Goal: Information Seeking & Learning: Learn about a topic

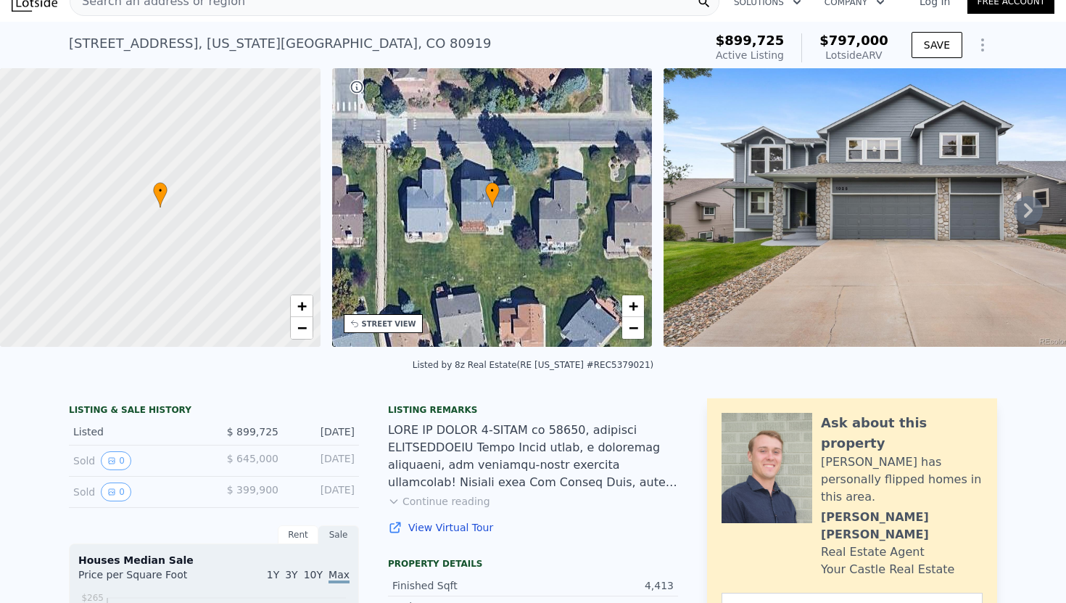
scroll to position [30, 0]
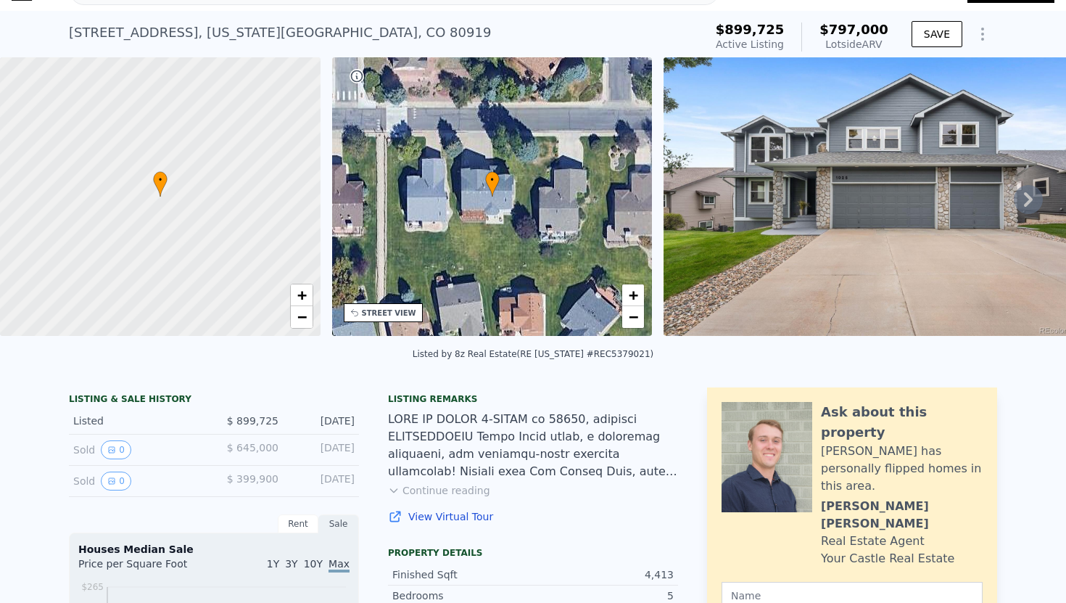
click at [88, 447] on div "Sold 0" at bounding box center [137, 449] width 129 height 19
click at [118, 445] on button "0" at bounding box center [116, 449] width 30 height 19
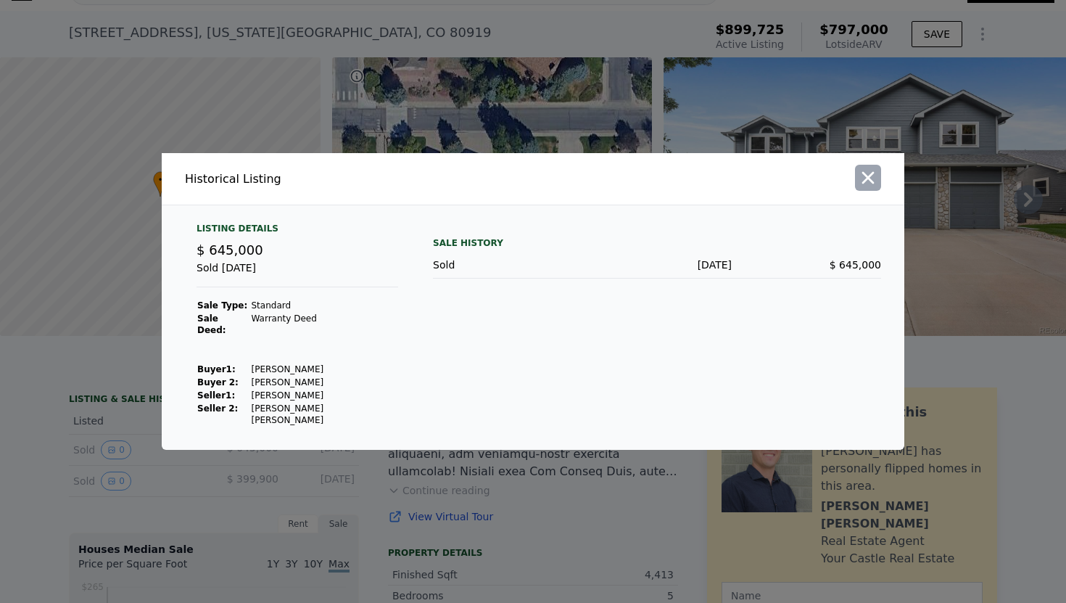
click at [869, 184] on icon "button" at bounding box center [868, 178] width 12 height 12
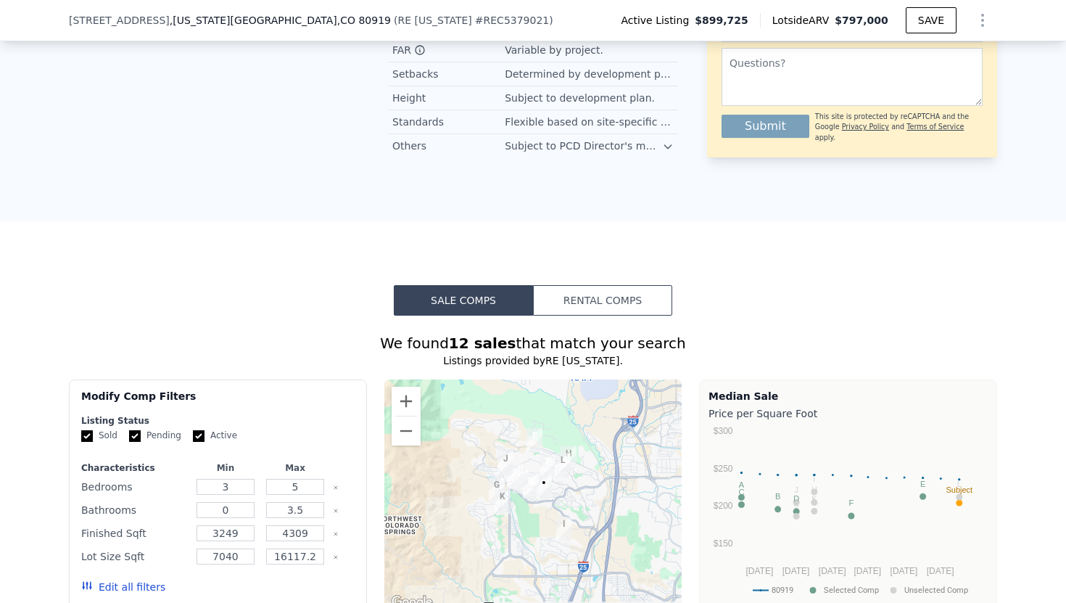
scroll to position [0, 0]
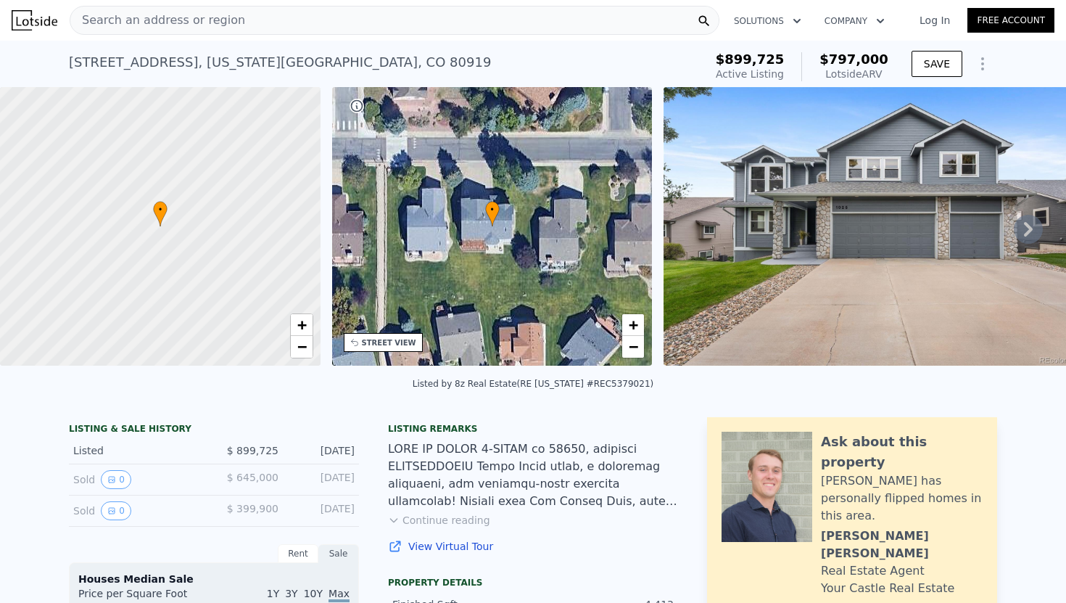
click at [980, 63] on icon "Show Options" at bounding box center [982, 63] width 17 height 17
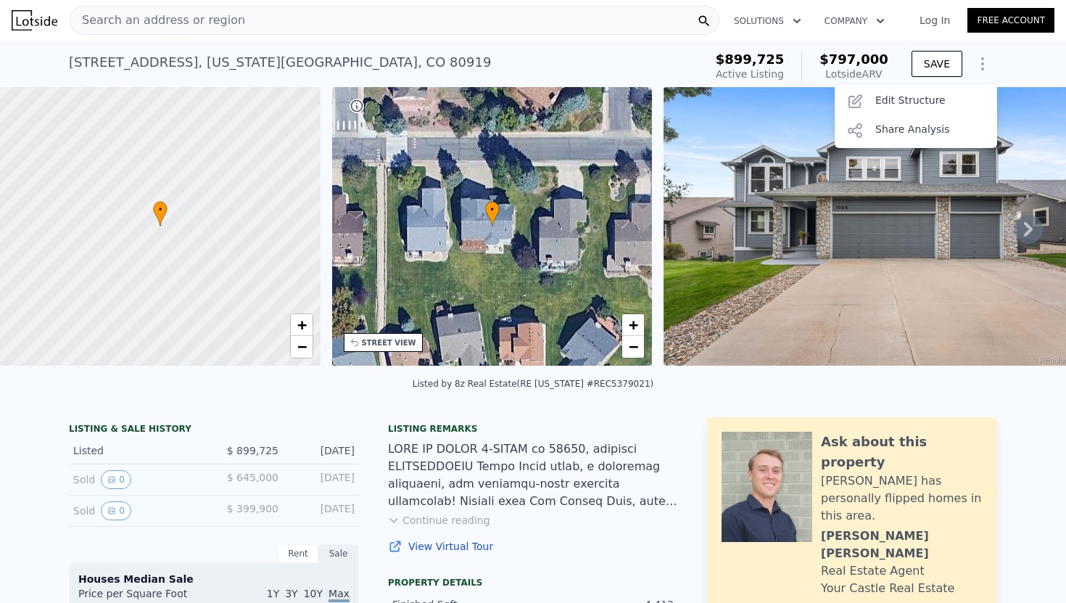
click at [980, 63] on icon "Show Options" at bounding box center [982, 63] width 17 height 17
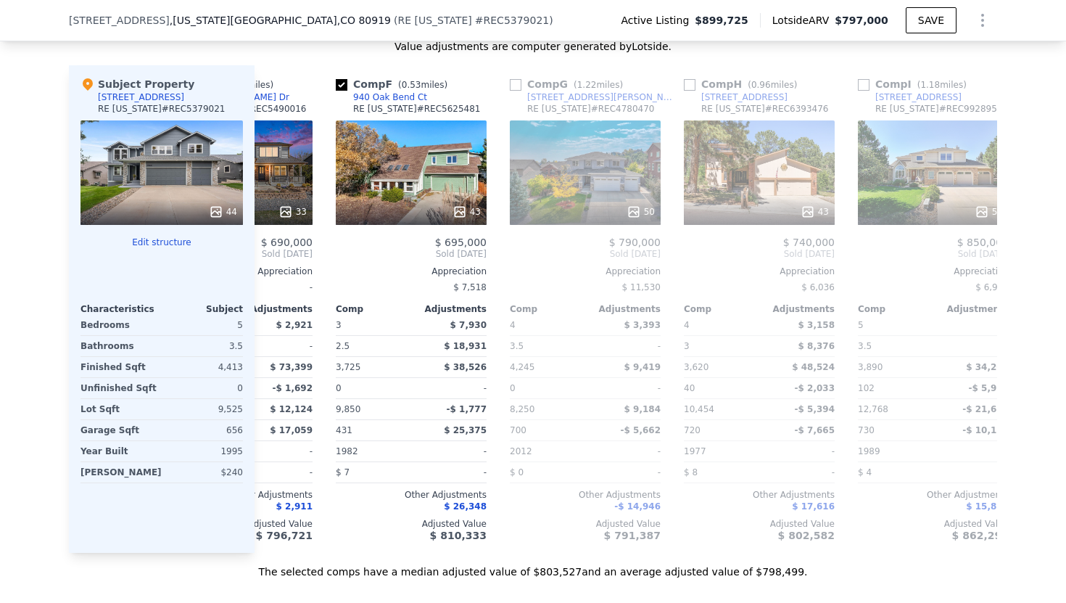
scroll to position [0, 854]
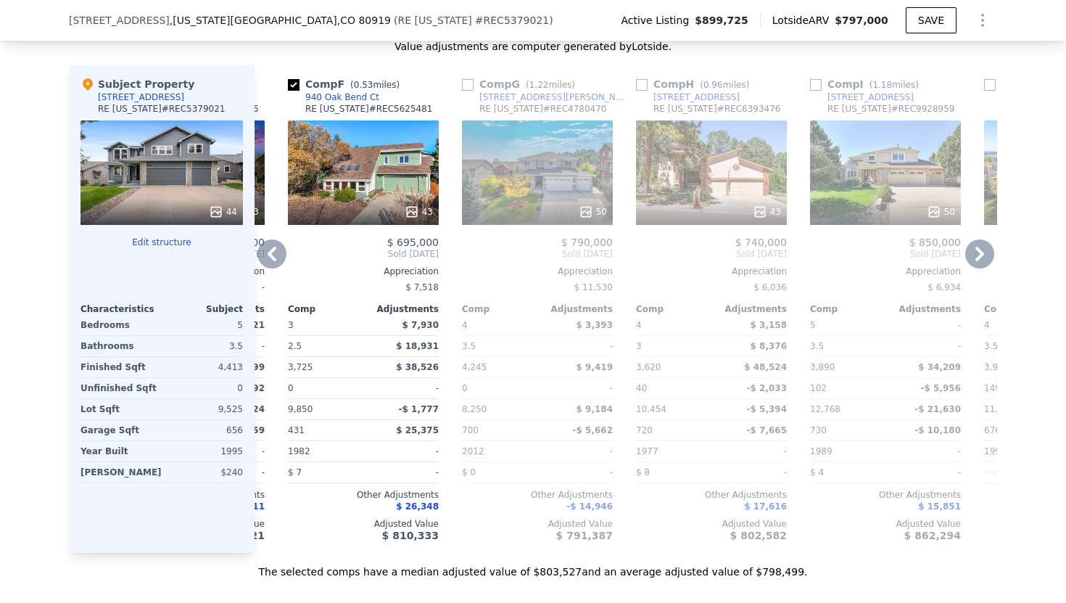
click at [293, 83] on input "checkbox" at bounding box center [294, 85] width 12 height 12
checkbox input "false"
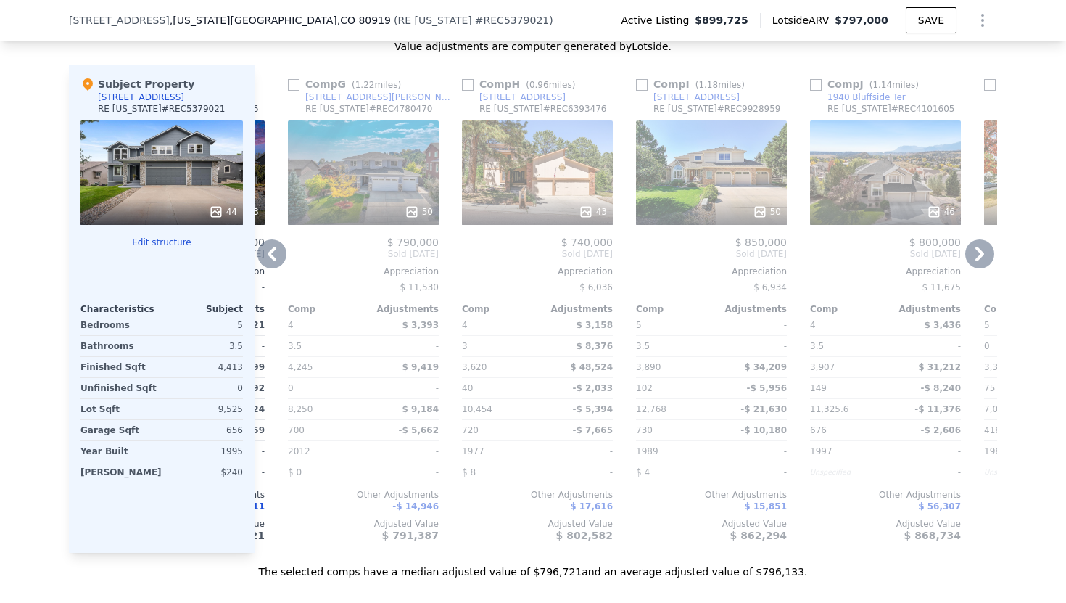
click at [476, 83] on div "Comp H ( 0.96 miles)" at bounding box center [521, 84] width 119 height 15
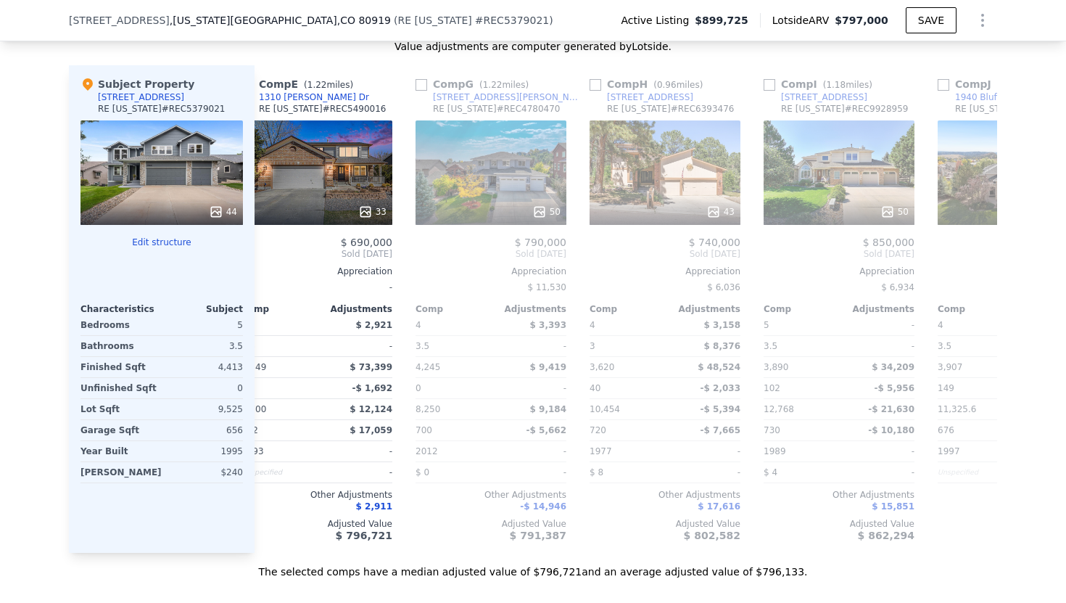
scroll to position [0, 654]
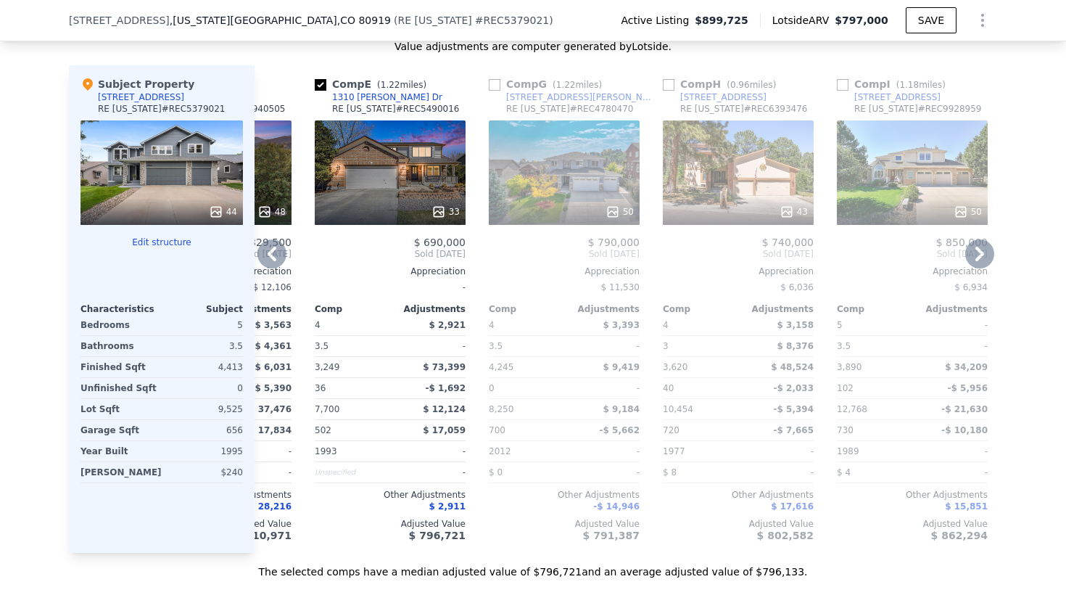
click at [493, 82] on input "checkbox" at bounding box center [495, 85] width 12 height 12
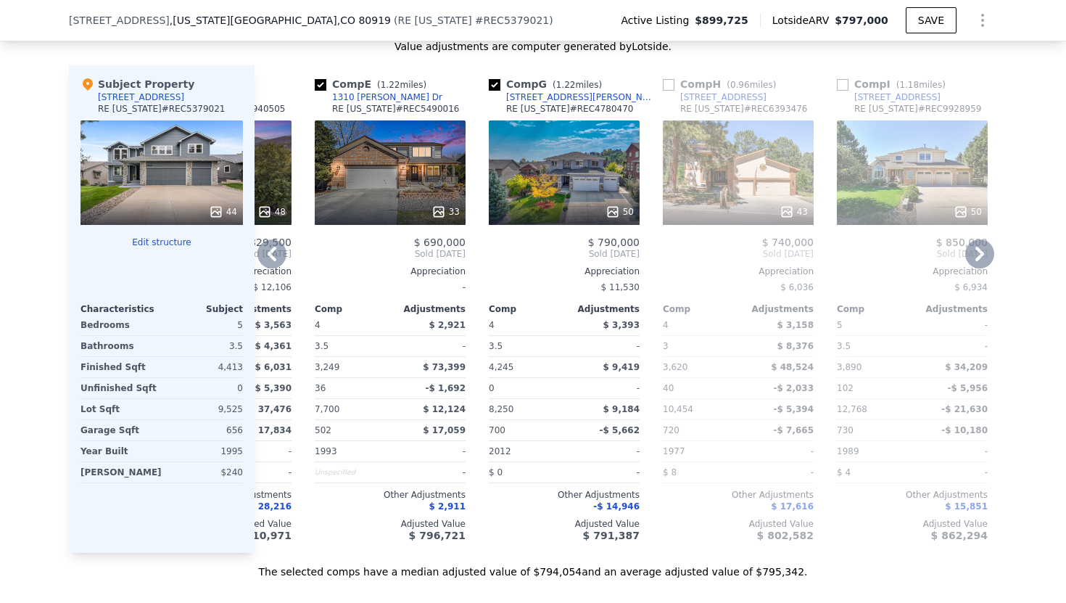
click at [495, 83] on input "checkbox" at bounding box center [495, 85] width 12 height 12
checkbox input "false"
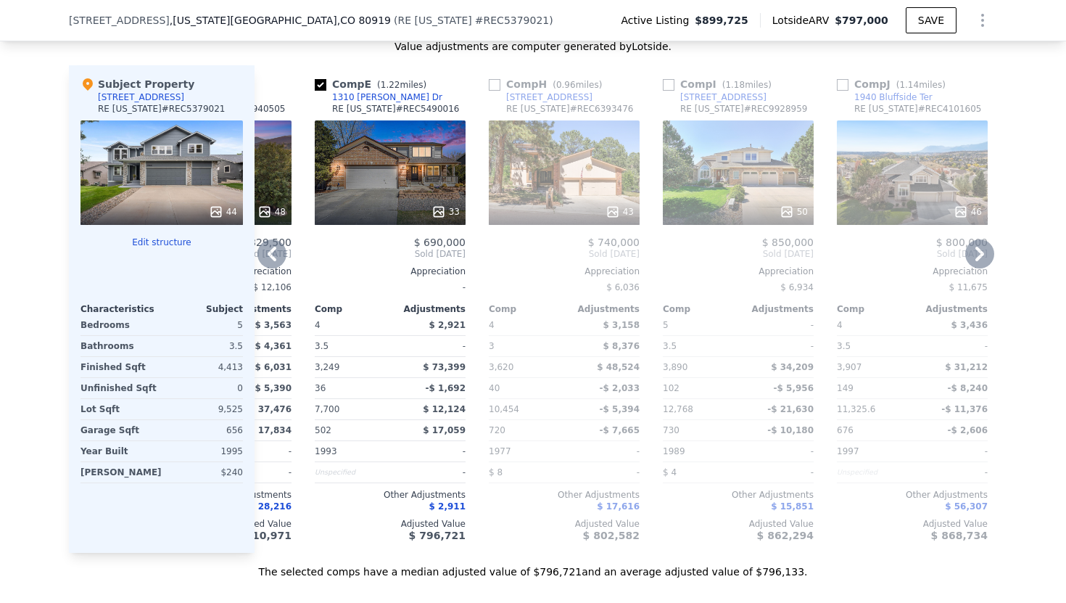
click at [670, 84] on input "checkbox" at bounding box center [669, 85] width 12 height 12
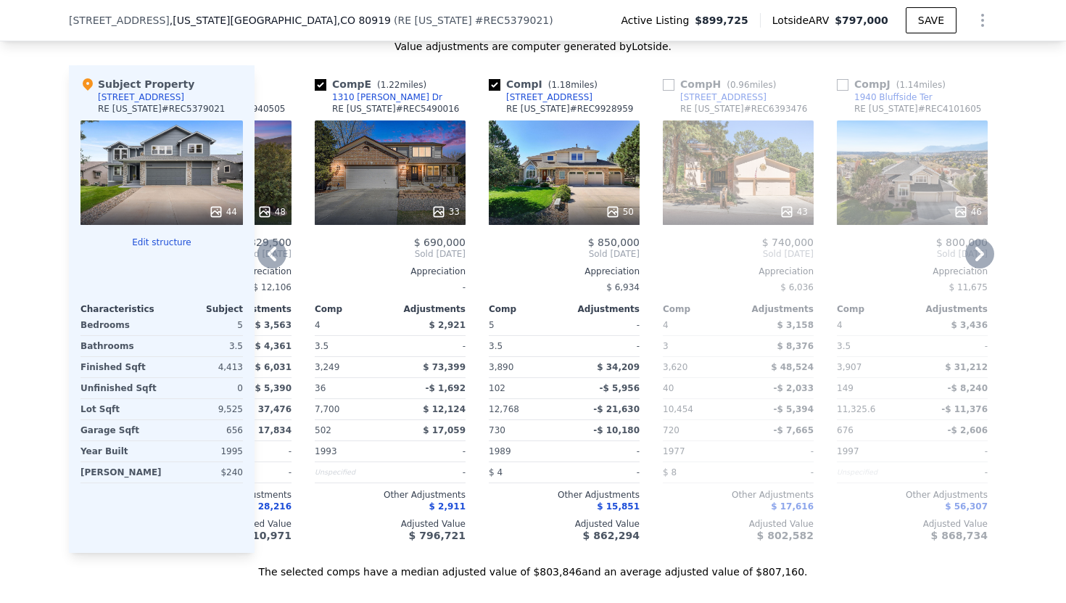
click at [499, 83] on input "checkbox" at bounding box center [495, 85] width 12 height 12
checkbox input "false"
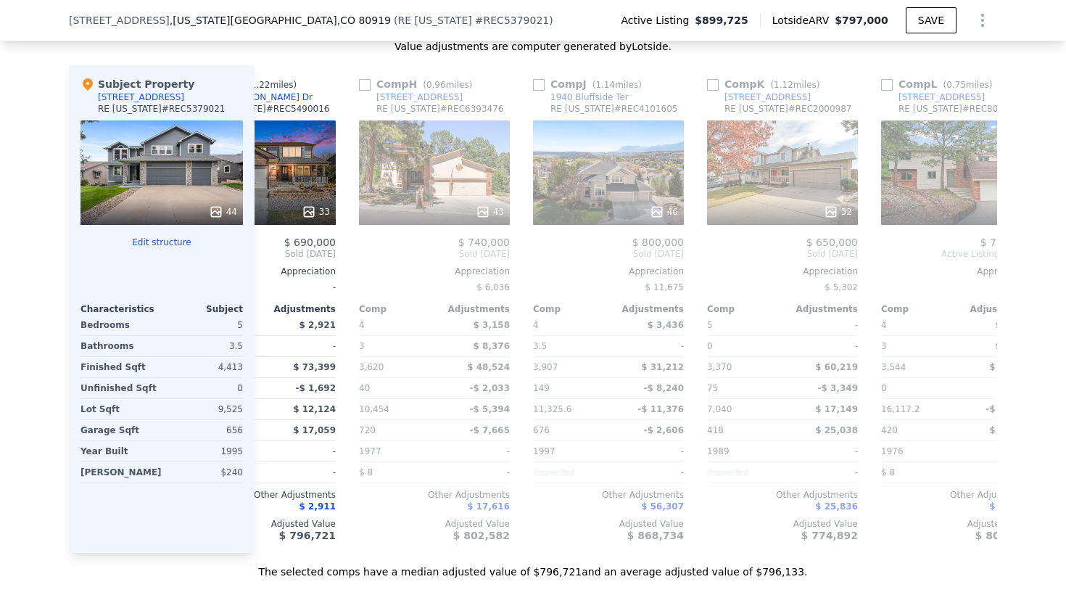
scroll to position [0, 796]
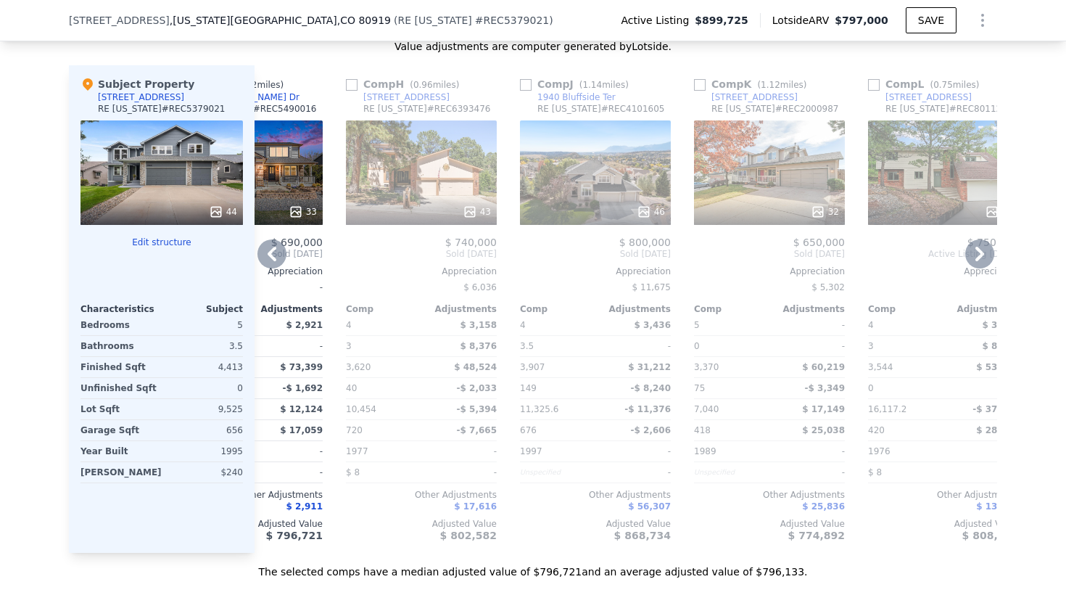
click at [701, 81] on input "checkbox" at bounding box center [700, 85] width 12 height 12
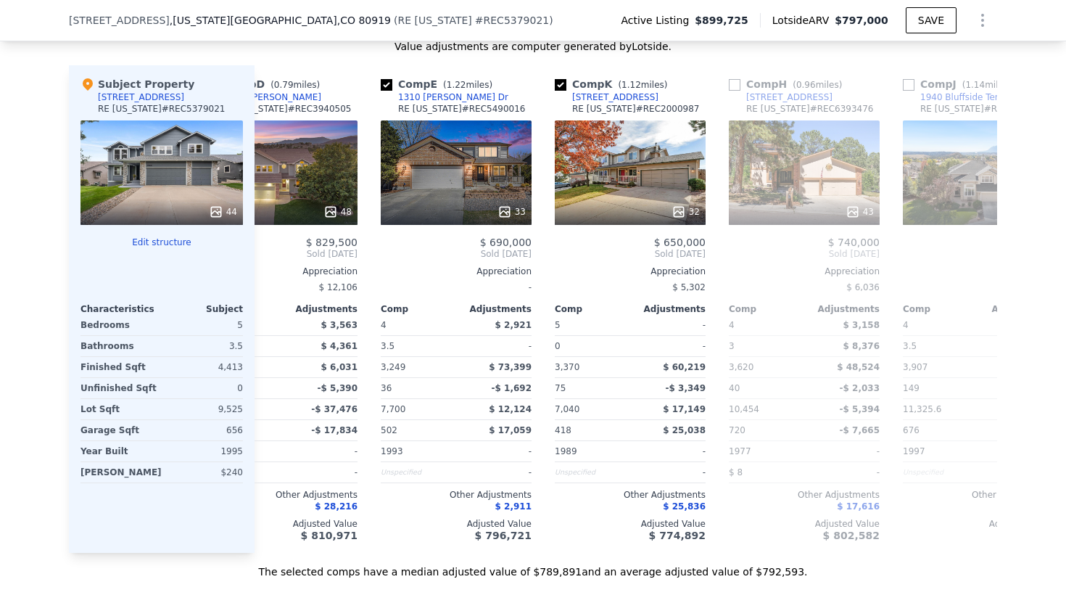
scroll to position [0, 506]
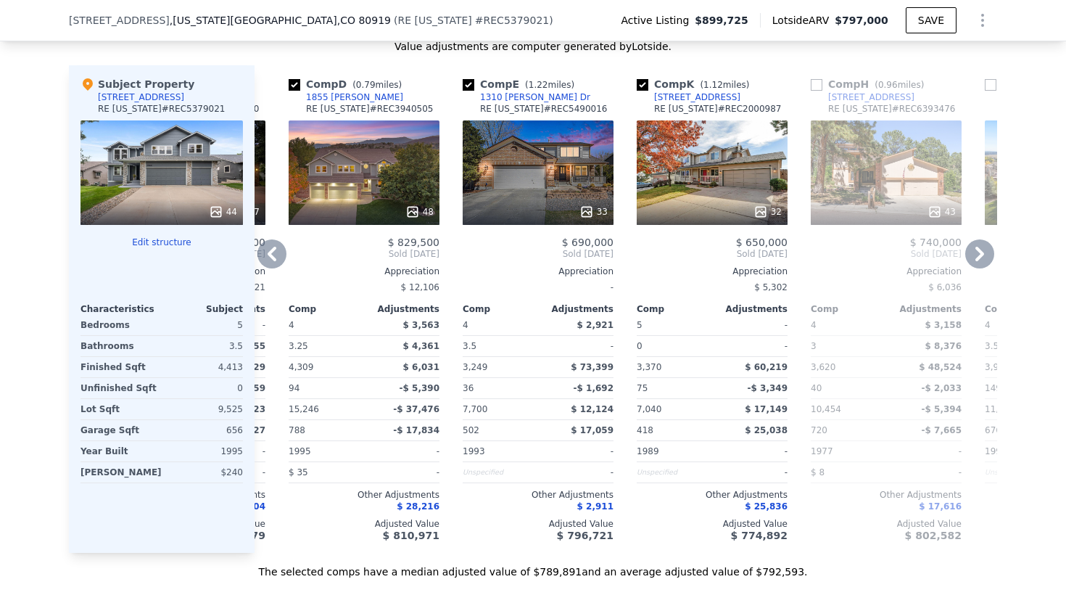
click at [644, 84] on input "checkbox" at bounding box center [643, 85] width 12 height 12
checkbox input "false"
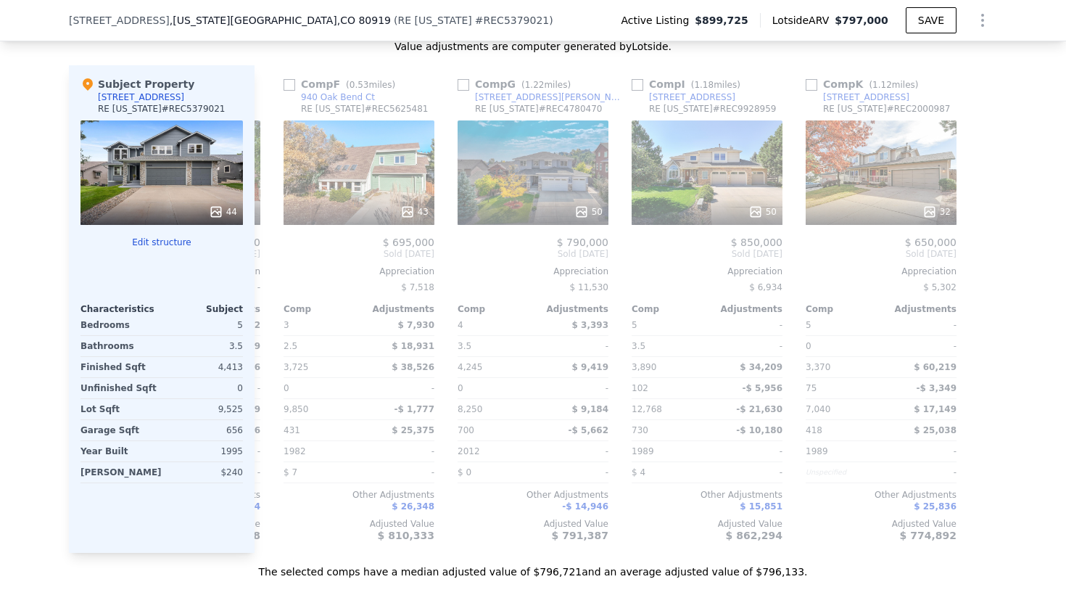
scroll to position [0, 1369]
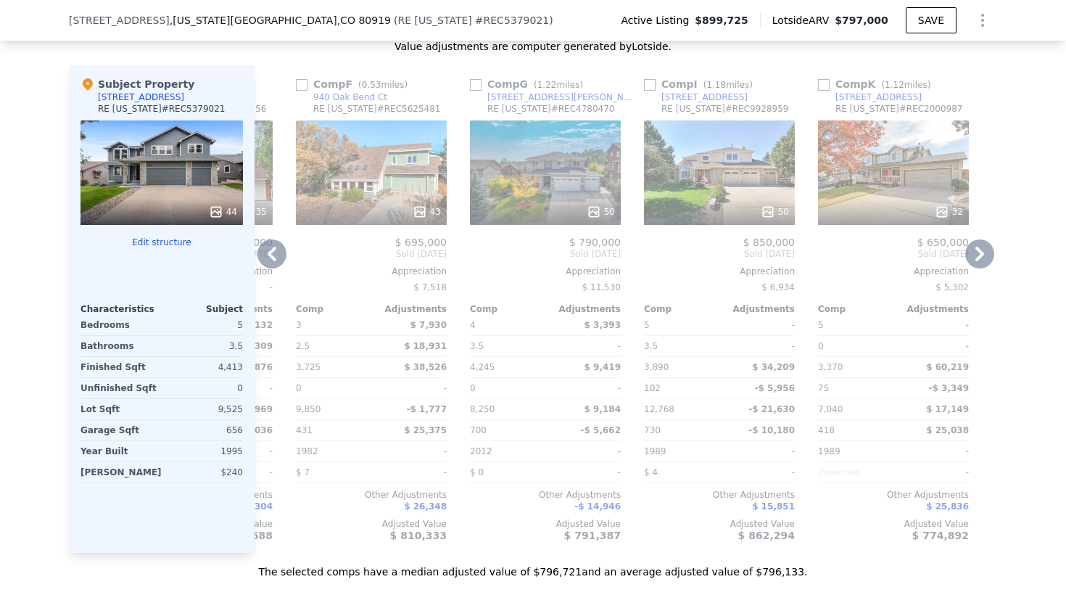
click at [649, 85] on input "checkbox" at bounding box center [650, 85] width 12 height 12
checkbox input "true"
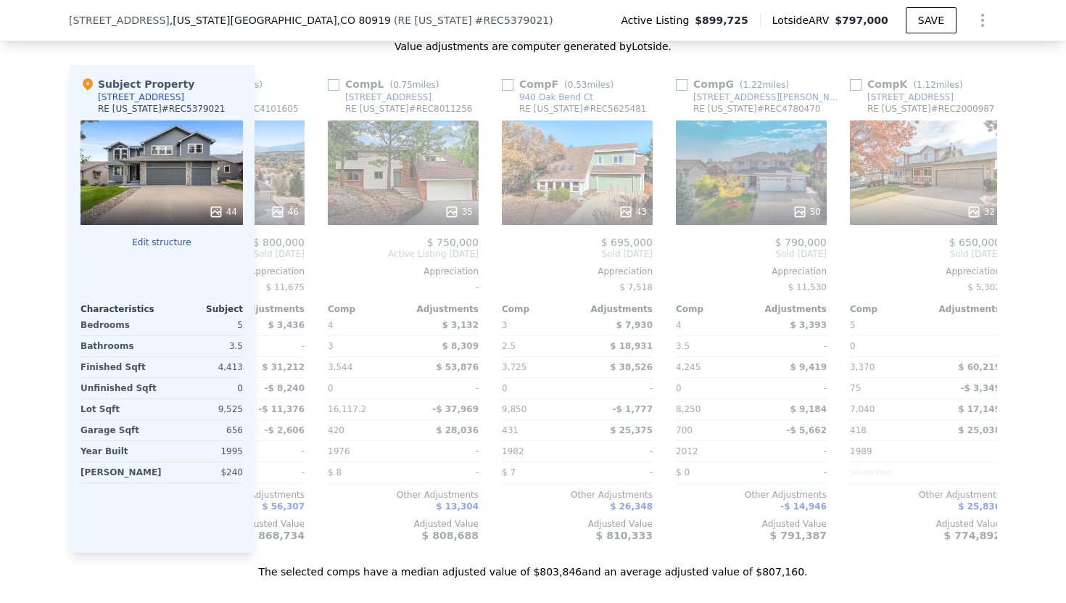
scroll to position [0, 1335]
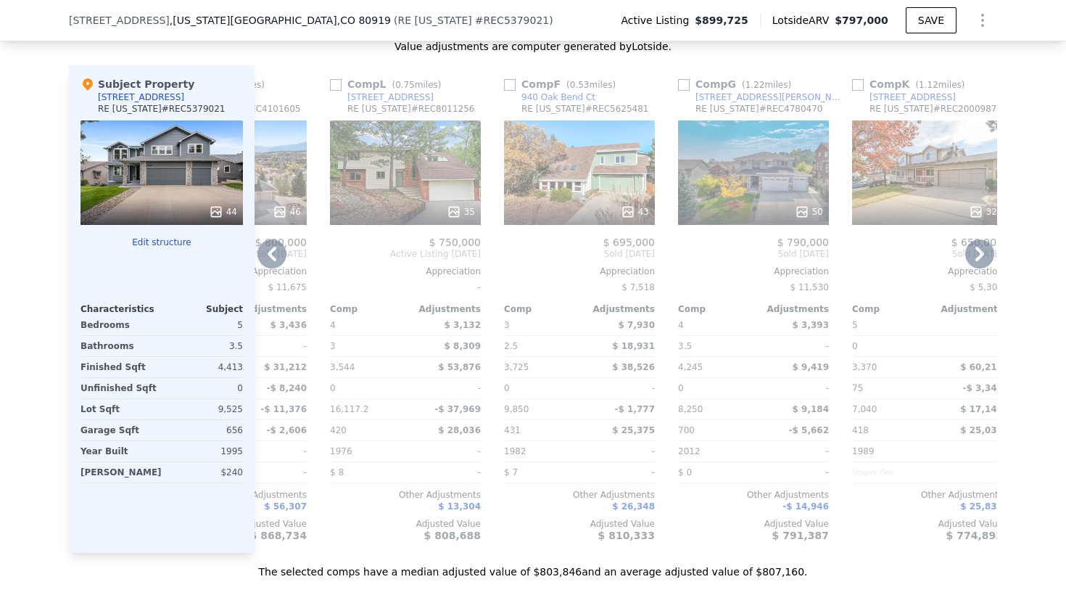
click at [508, 84] on input "checkbox" at bounding box center [510, 85] width 12 height 12
checkbox input "true"
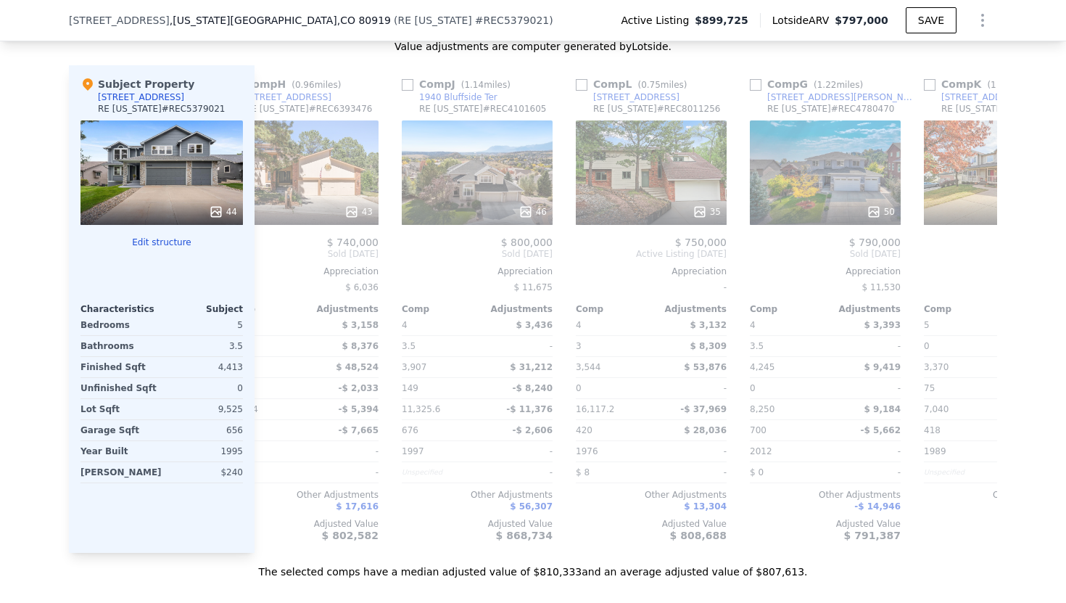
scroll to position [0, 1258]
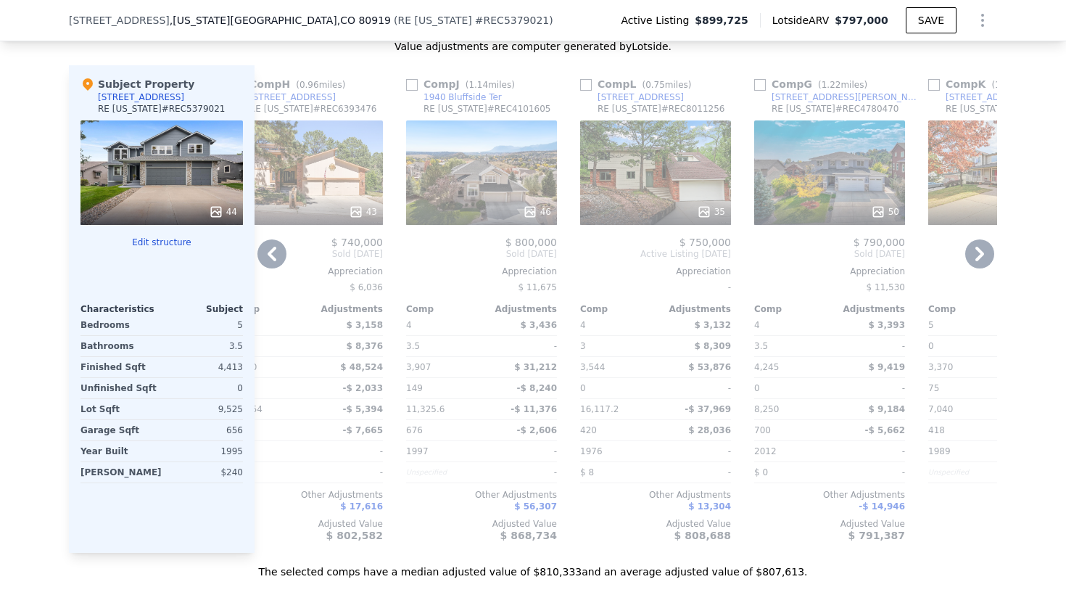
click at [412, 82] on input "checkbox" at bounding box center [412, 85] width 12 height 12
checkbox input "true"
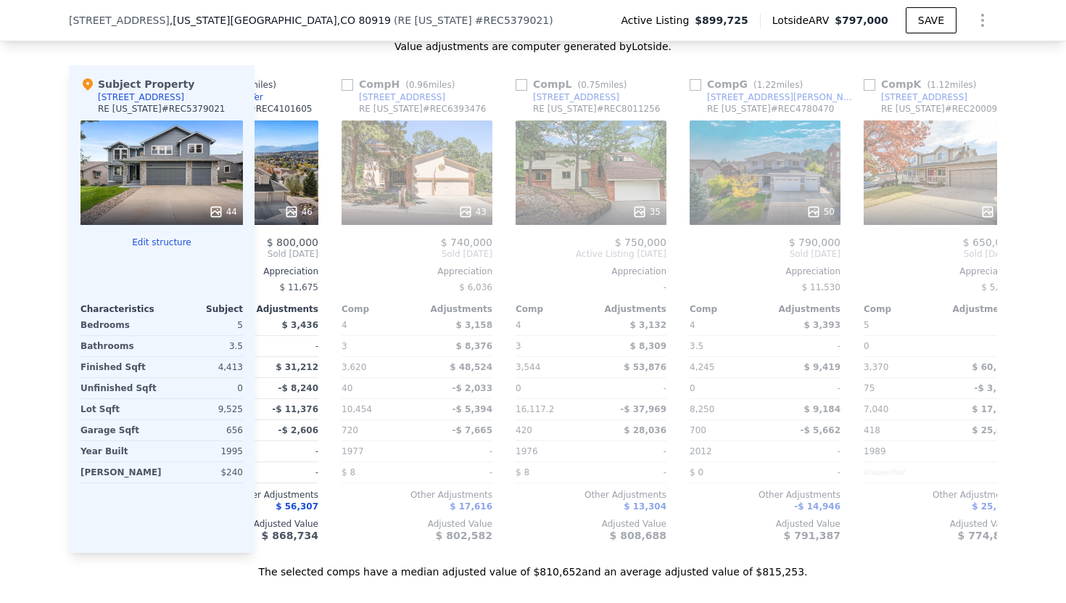
scroll to position [0, 1381]
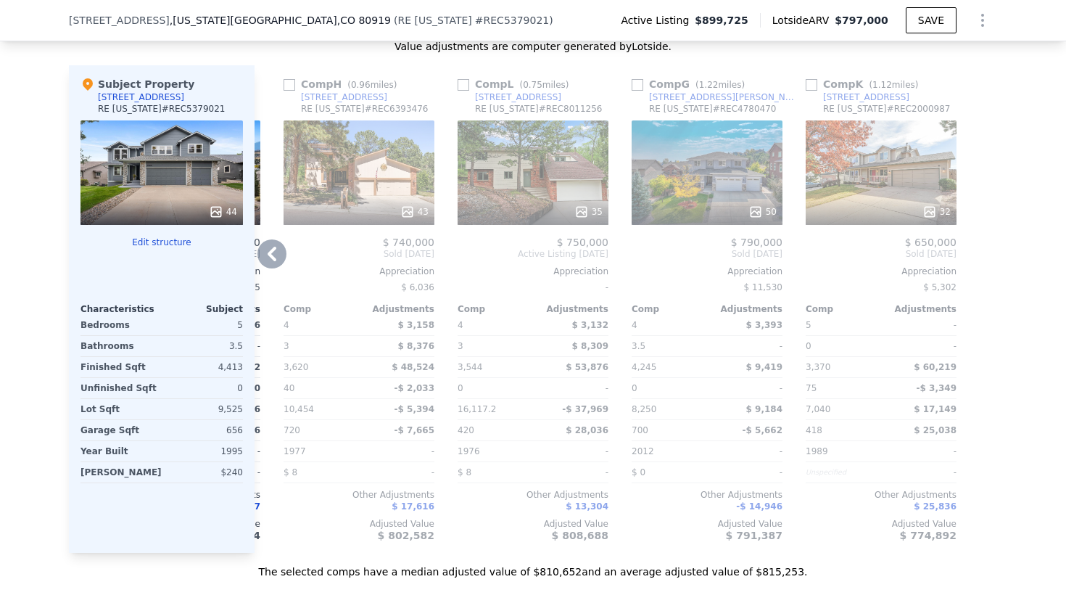
click at [638, 81] on input "checkbox" at bounding box center [638, 85] width 12 height 12
checkbox input "true"
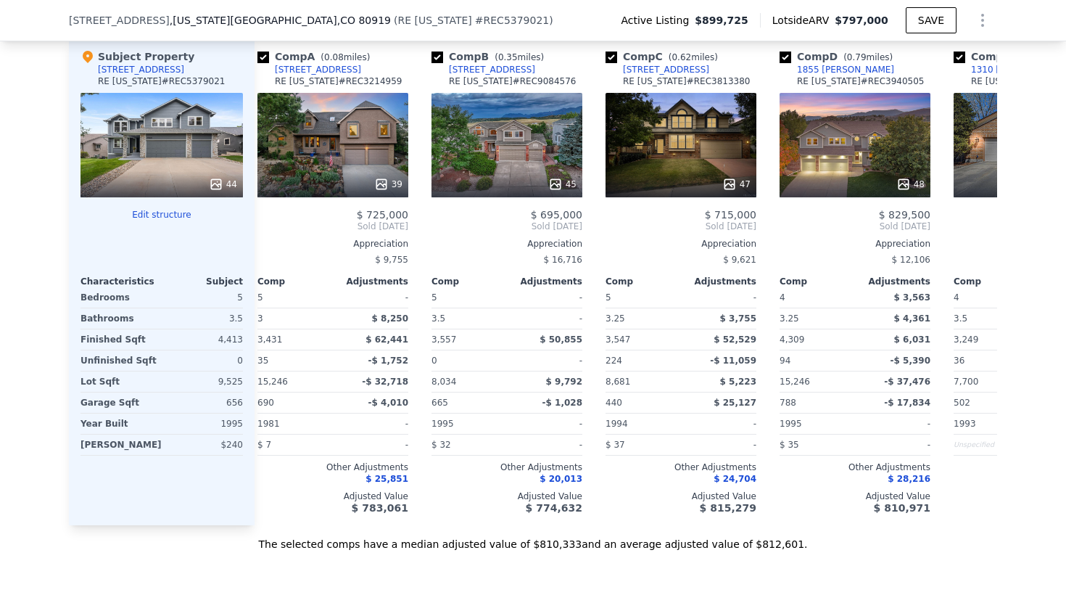
scroll to position [0, 0]
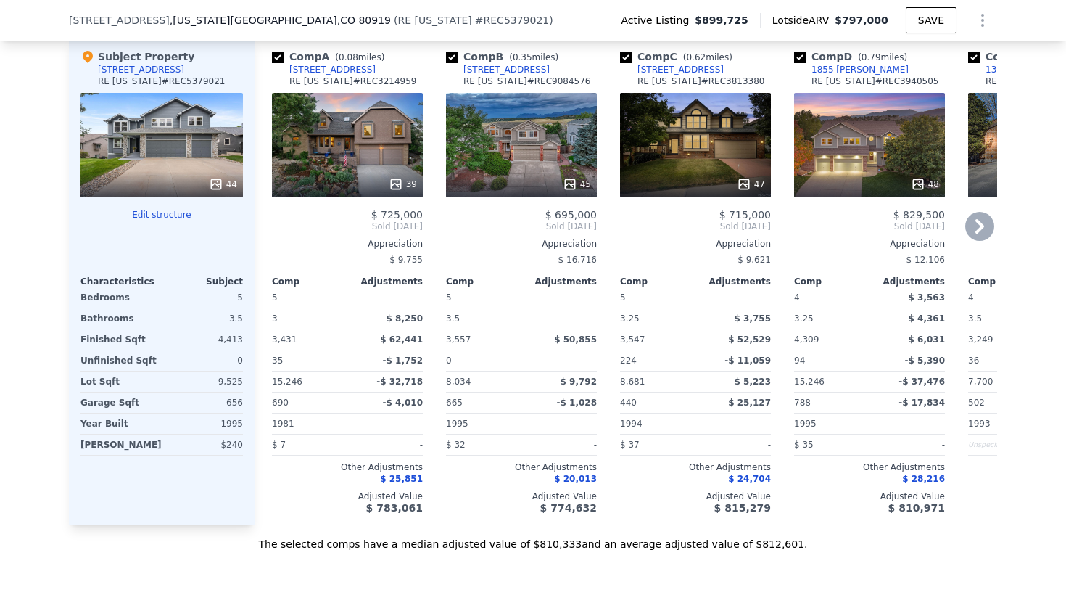
click at [450, 56] on input "checkbox" at bounding box center [452, 58] width 12 height 12
checkbox input "false"
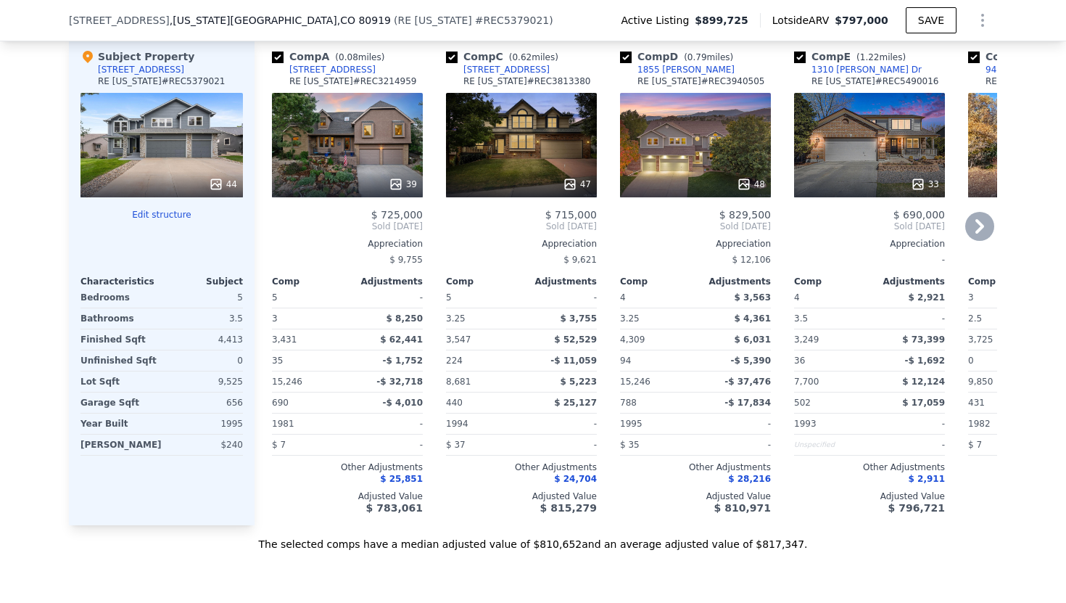
click at [277, 56] on input "checkbox" at bounding box center [278, 58] width 12 height 12
checkbox input "false"
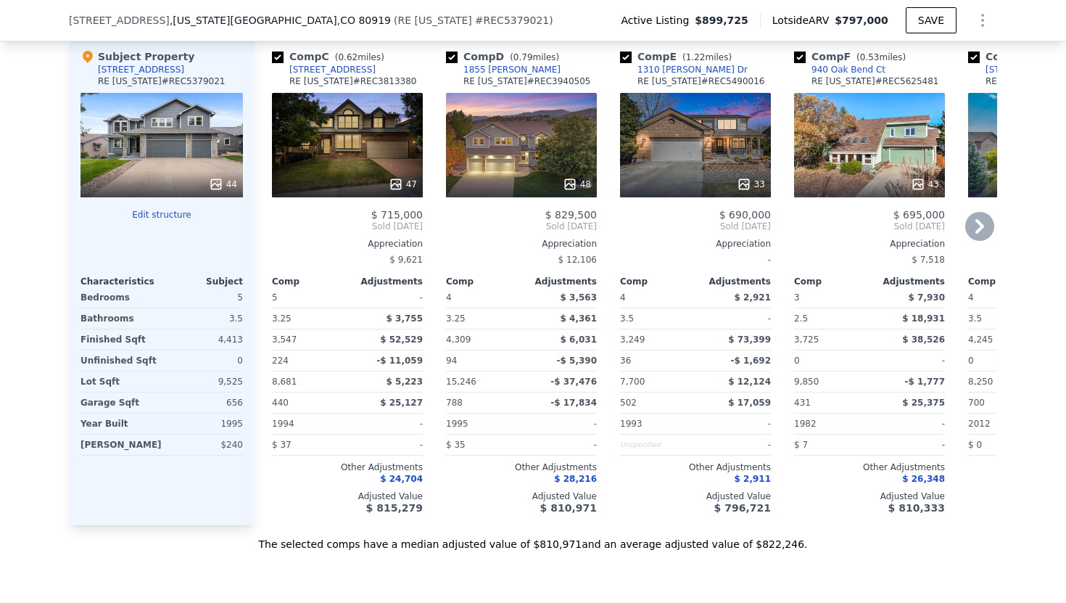
scroll to position [1805, 0]
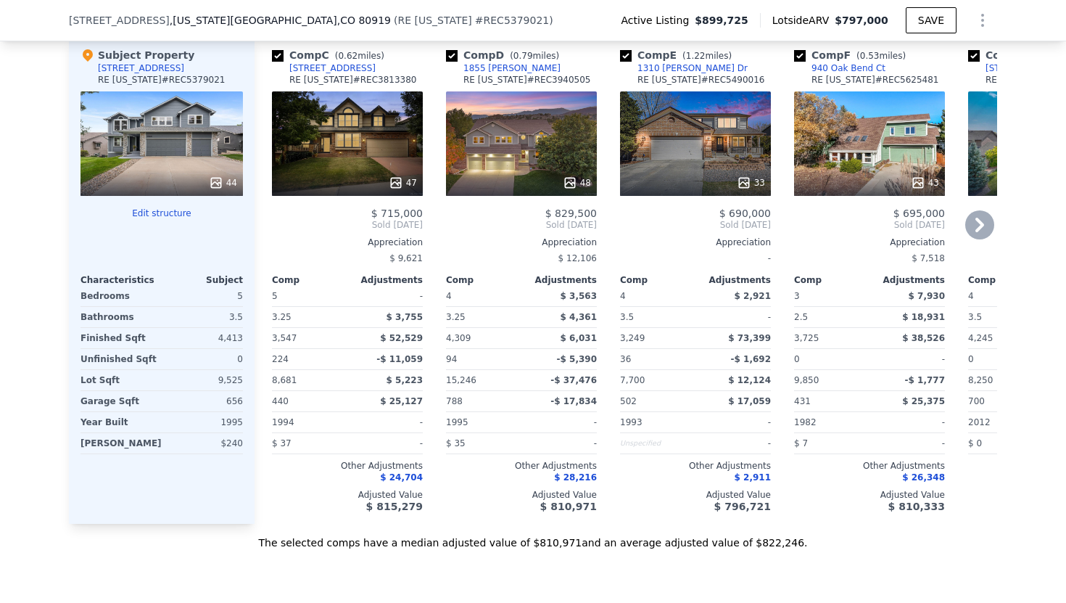
click at [627, 56] on input "checkbox" at bounding box center [626, 56] width 12 height 12
checkbox input "false"
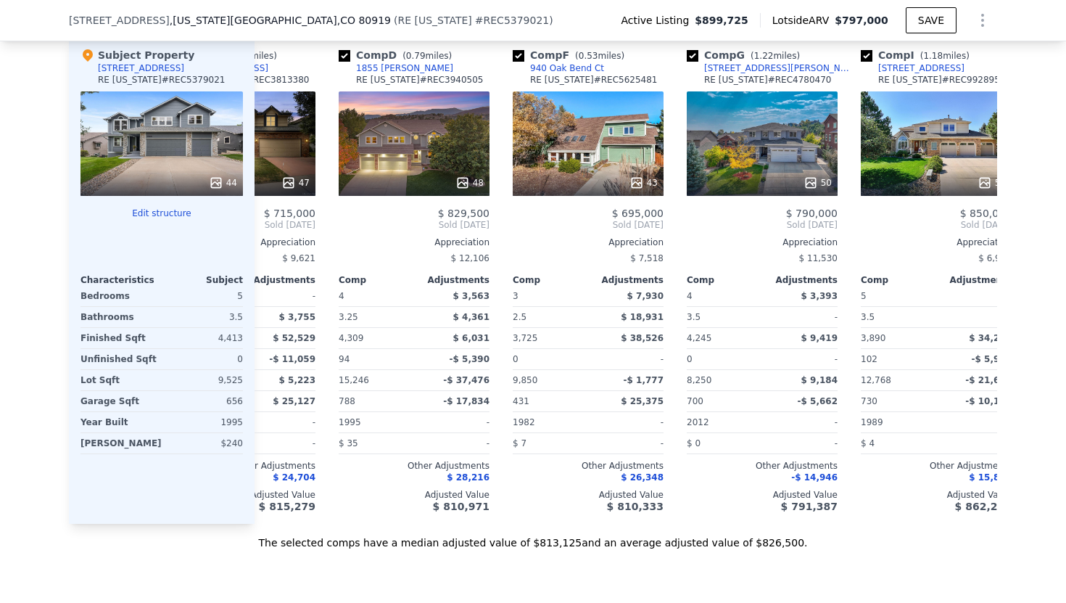
scroll to position [0, 108]
click at [693, 56] on input "checkbox" at bounding box center [692, 56] width 12 height 12
checkbox input "false"
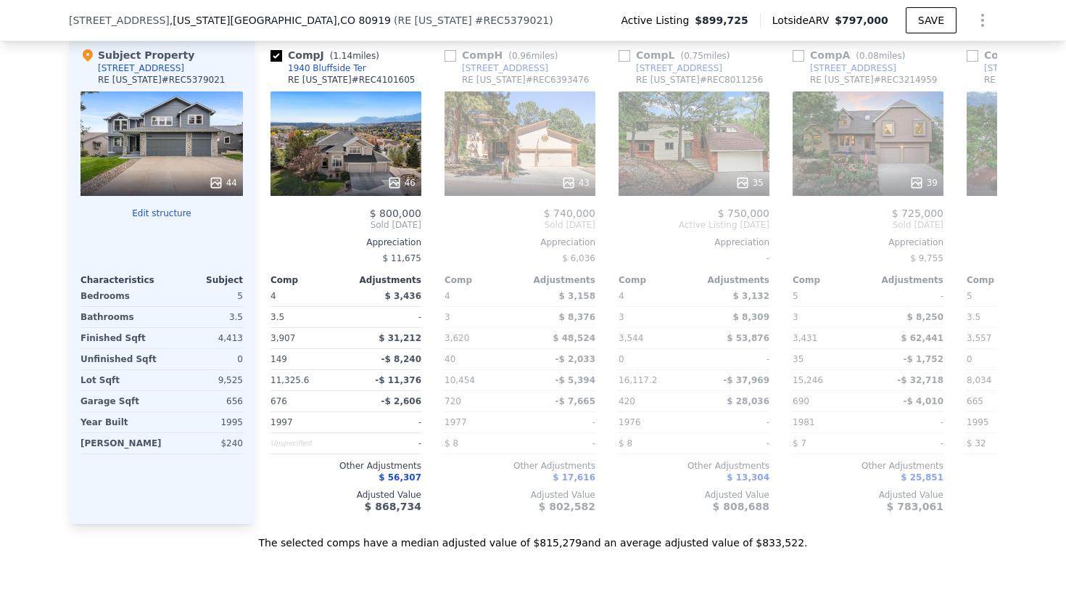
scroll to position [0, 693]
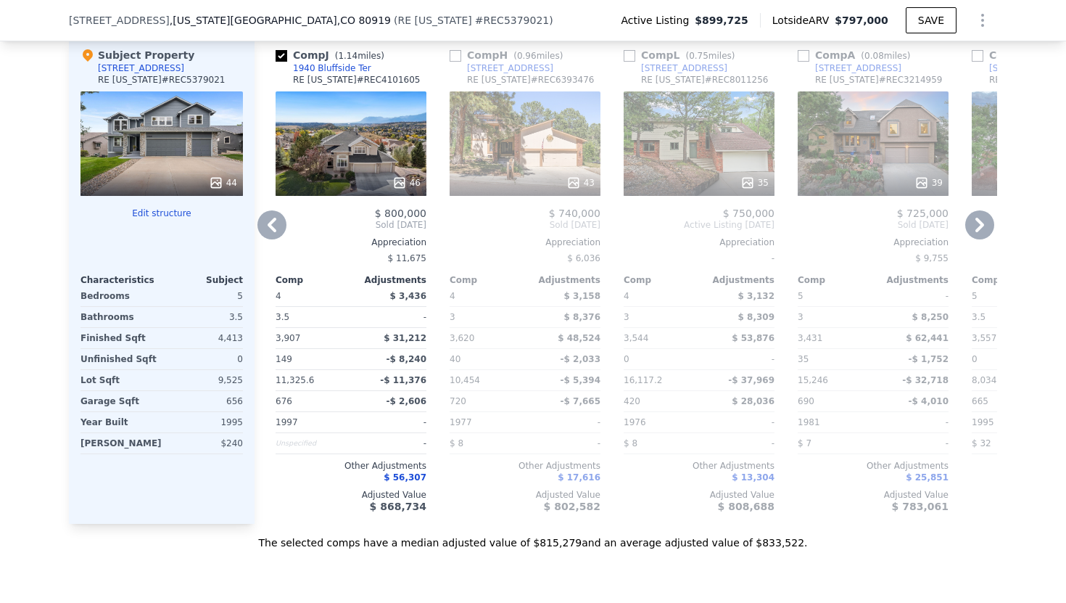
click at [630, 53] on input "checkbox" at bounding box center [630, 56] width 12 height 12
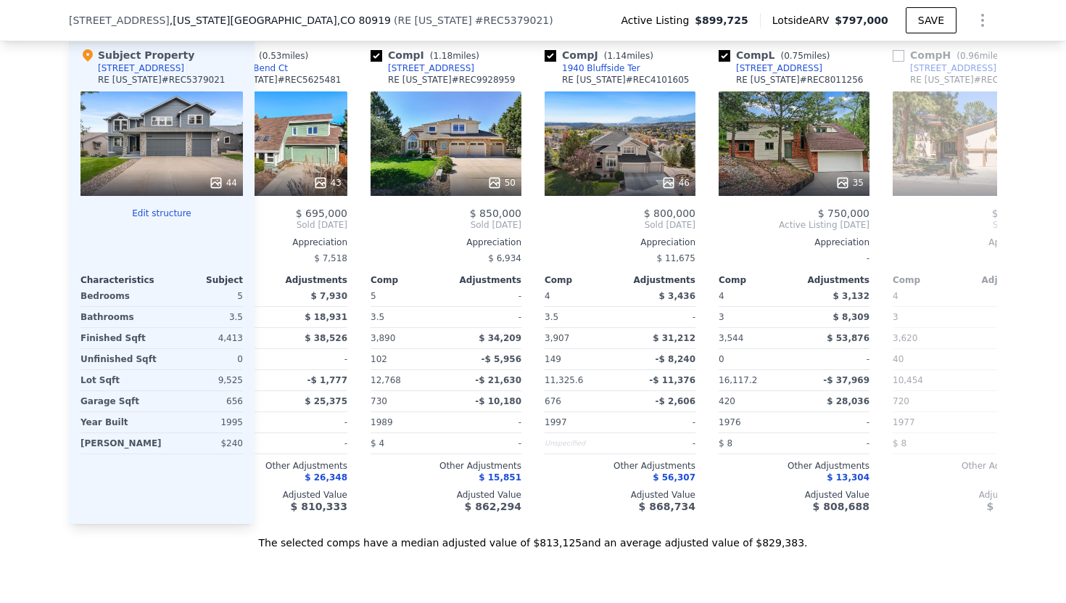
scroll to position [0, 431]
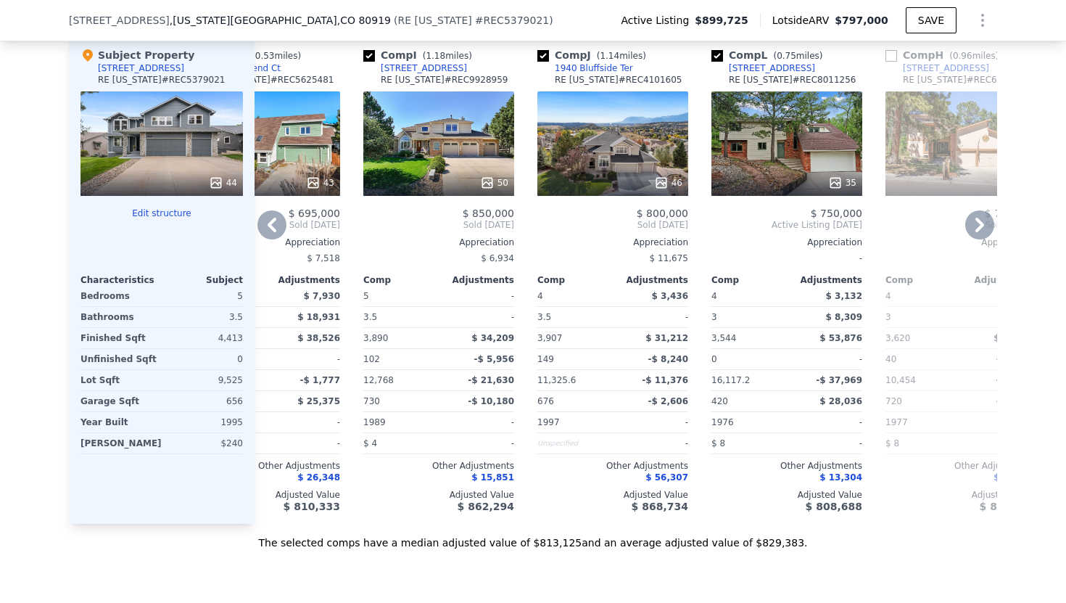
click at [717, 54] on input "checkbox" at bounding box center [718, 56] width 12 height 12
checkbox input "false"
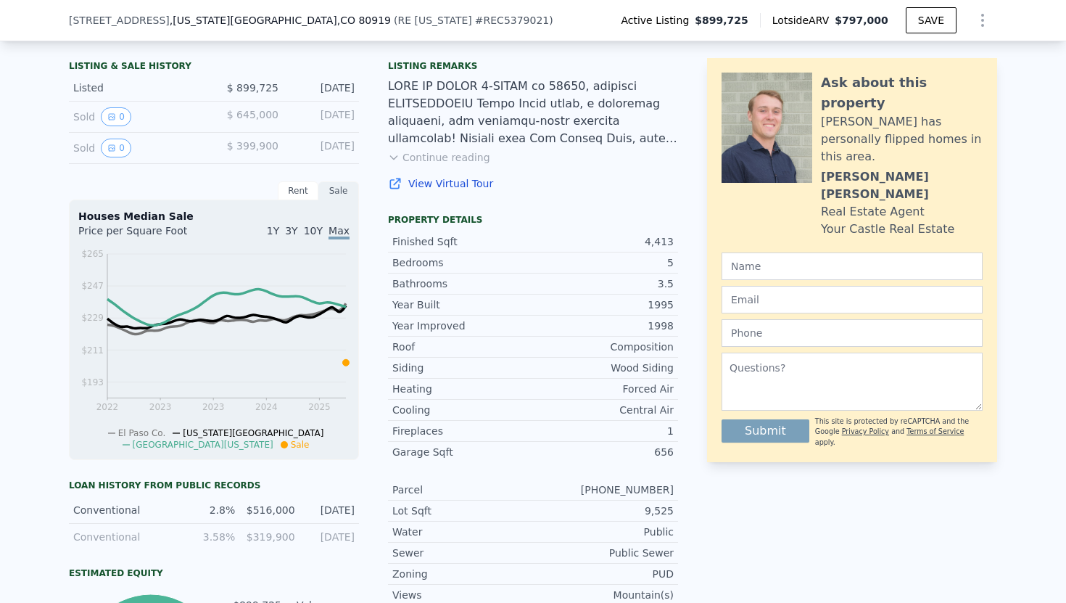
scroll to position [0, 0]
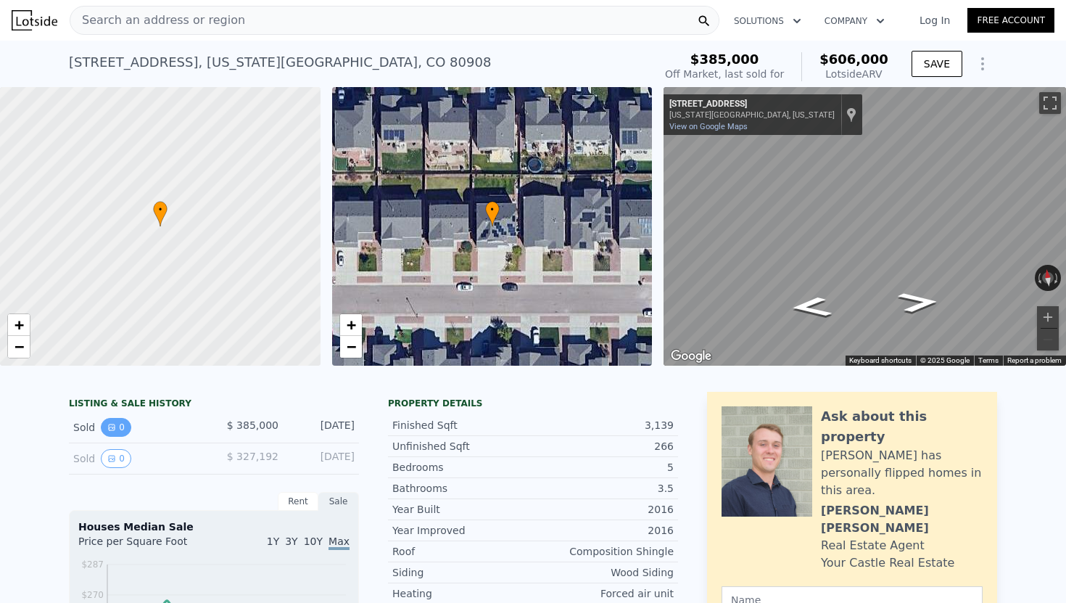
click at [118, 427] on button "0" at bounding box center [116, 427] width 30 height 19
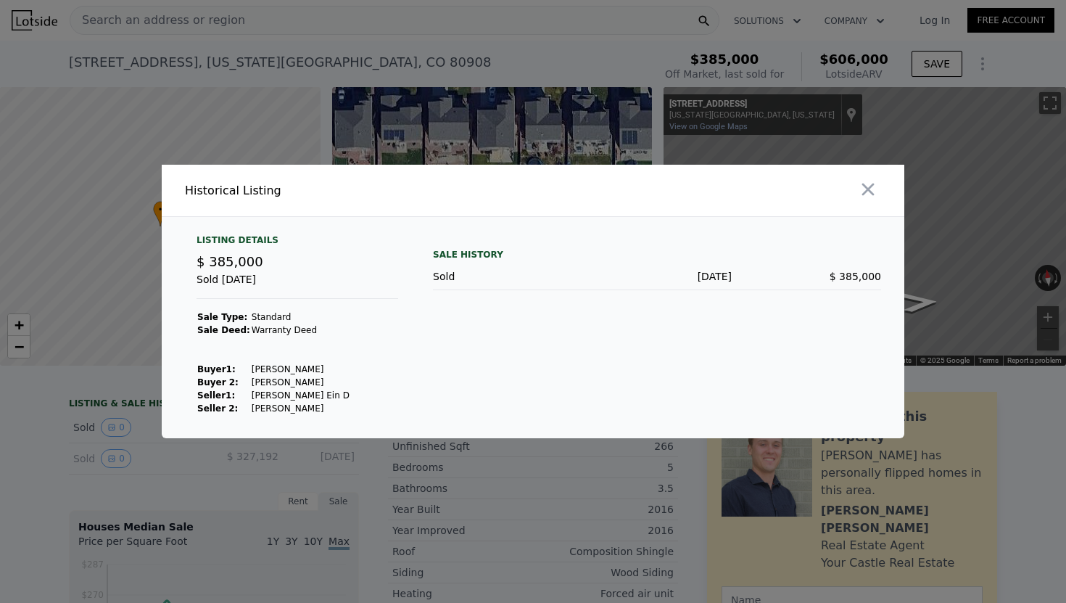
click at [277, 469] on div at bounding box center [533, 301] width 1066 height 603
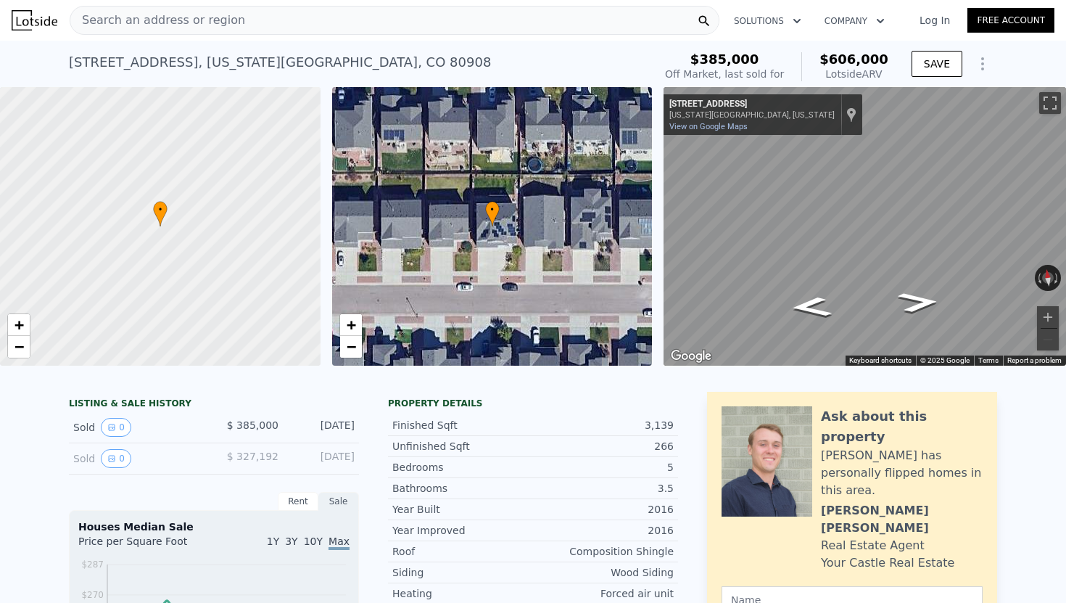
click at [73, 424] on div "Sold 0" at bounding box center [137, 427] width 129 height 19
click at [115, 458] on button "0" at bounding box center [116, 458] width 30 height 19
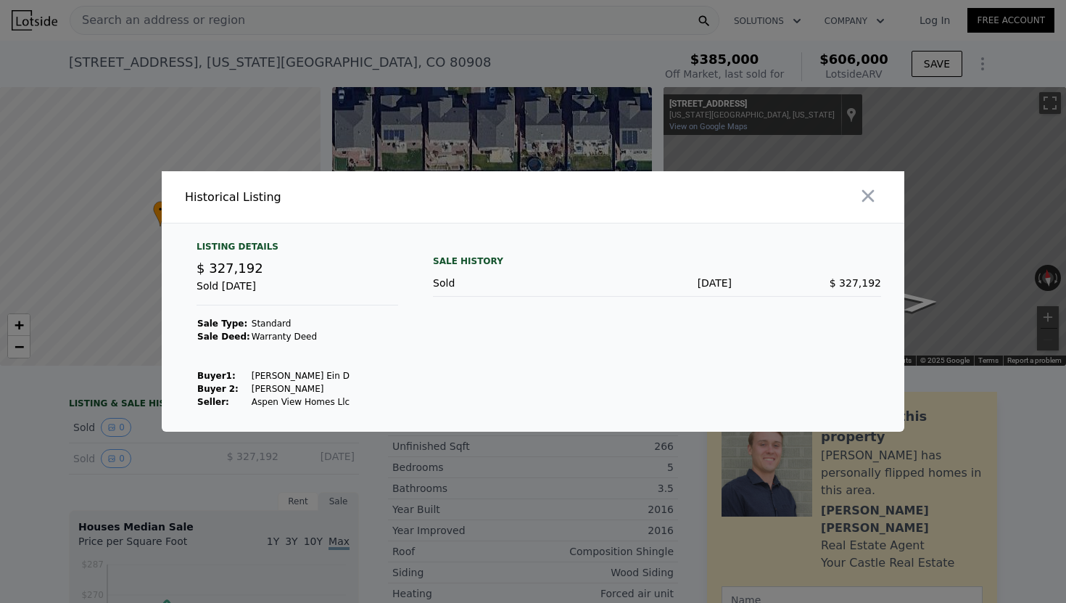
click at [255, 474] on div at bounding box center [533, 301] width 1066 height 603
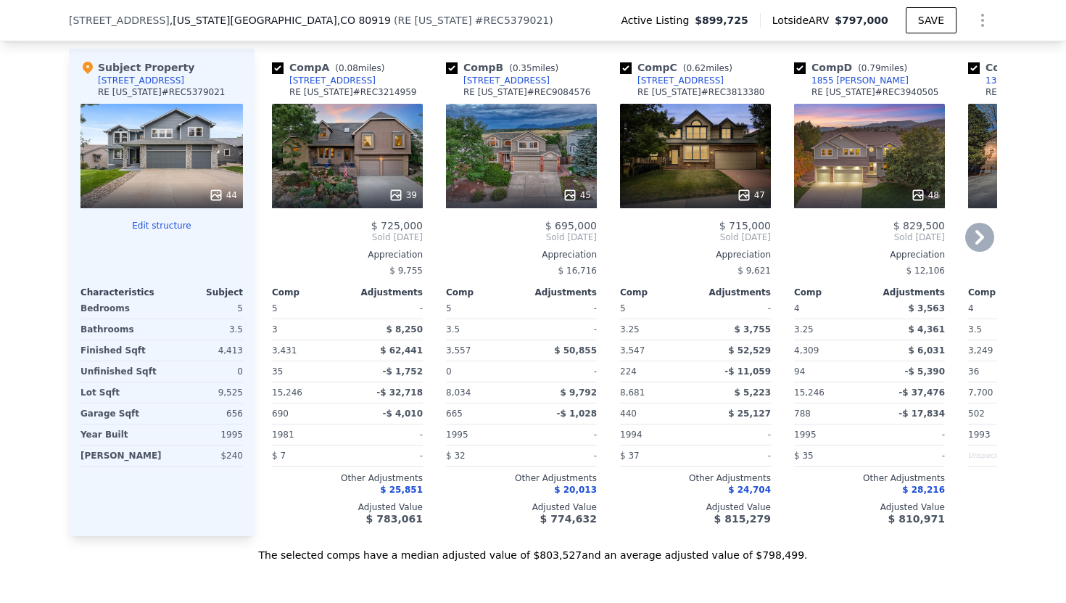
scroll to position [1771, 0]
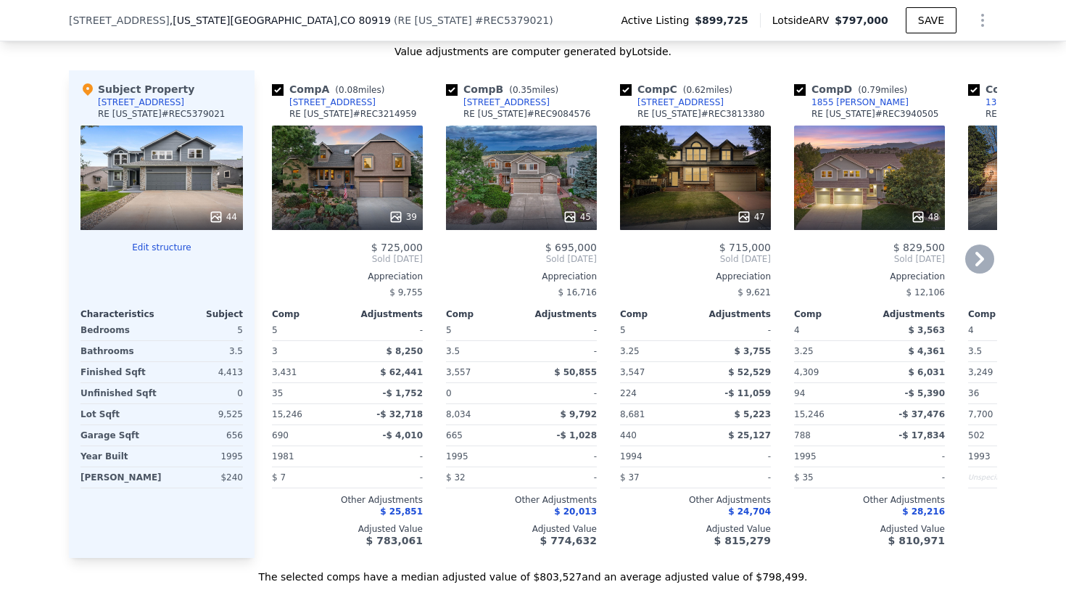
click at [454, 88] on input "checkbox" at bounding box center [452, 90] width 12 height 12
checkbox input "false"
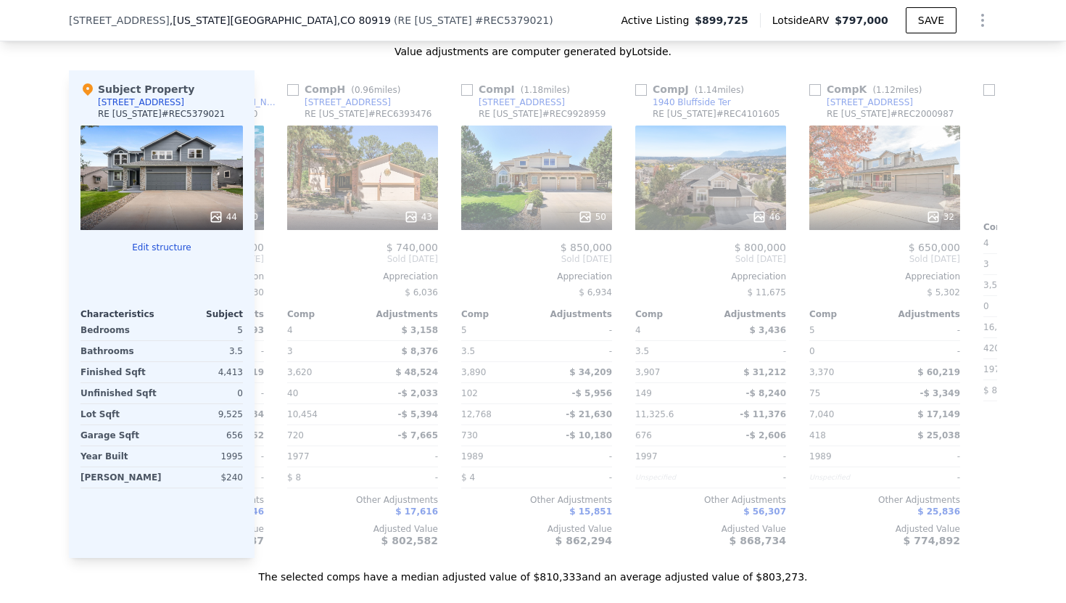
scroll to position [0, 1081]
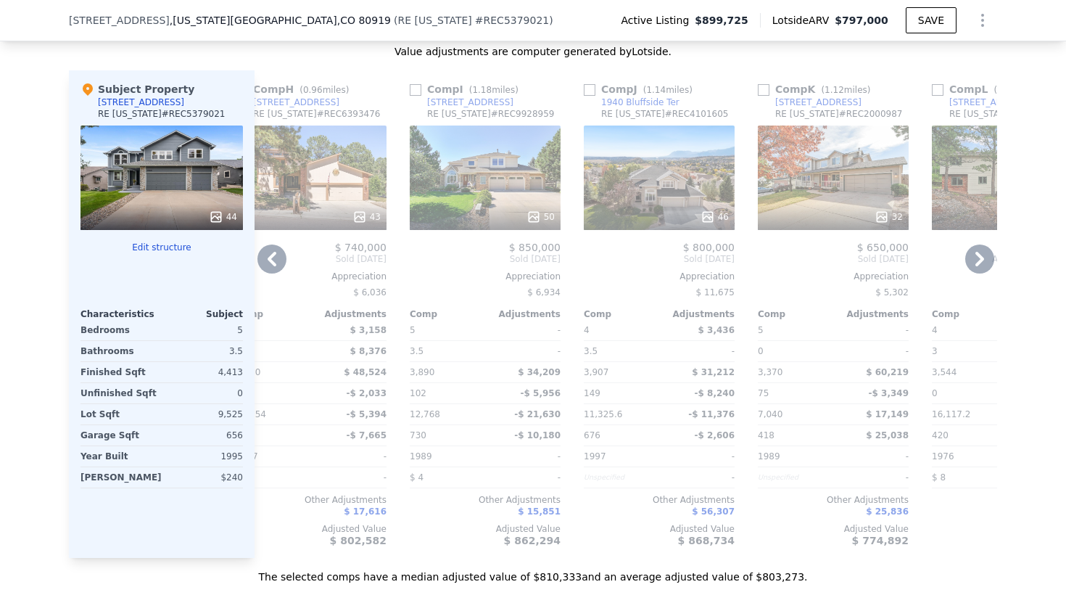
click at [591, 88] on input "checkbox" at bounding box center [590, 90] width 12 height 12
checkbox input "true"
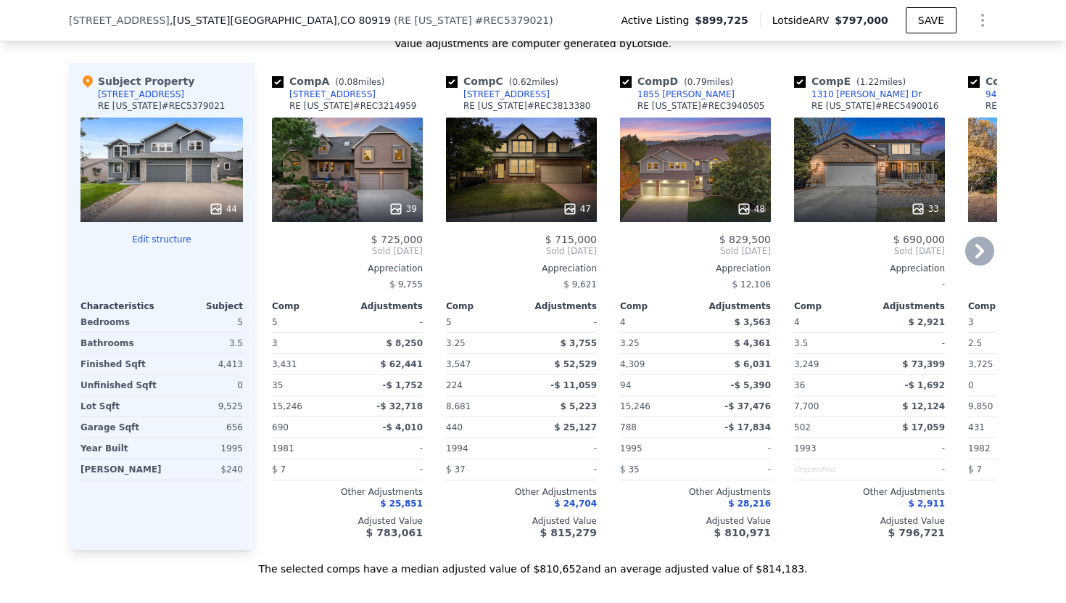
scroll to position [0, 17]
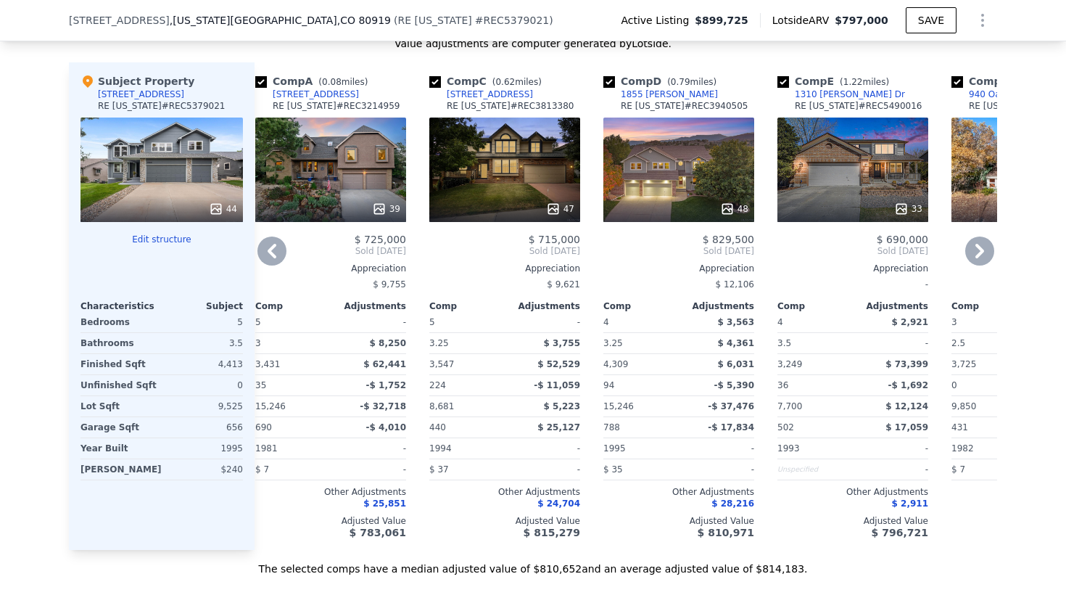
click at [260, 78] on input "checkbox" at bounding box center [261, 82] width 12 height 12
checkbox input "false"
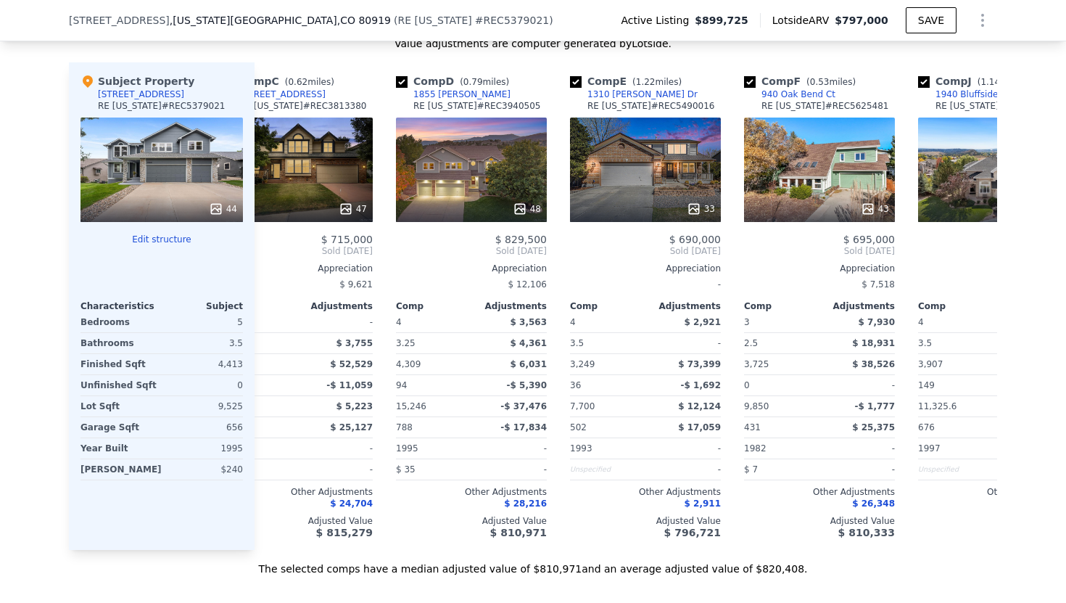
scroll to position [0, 54]
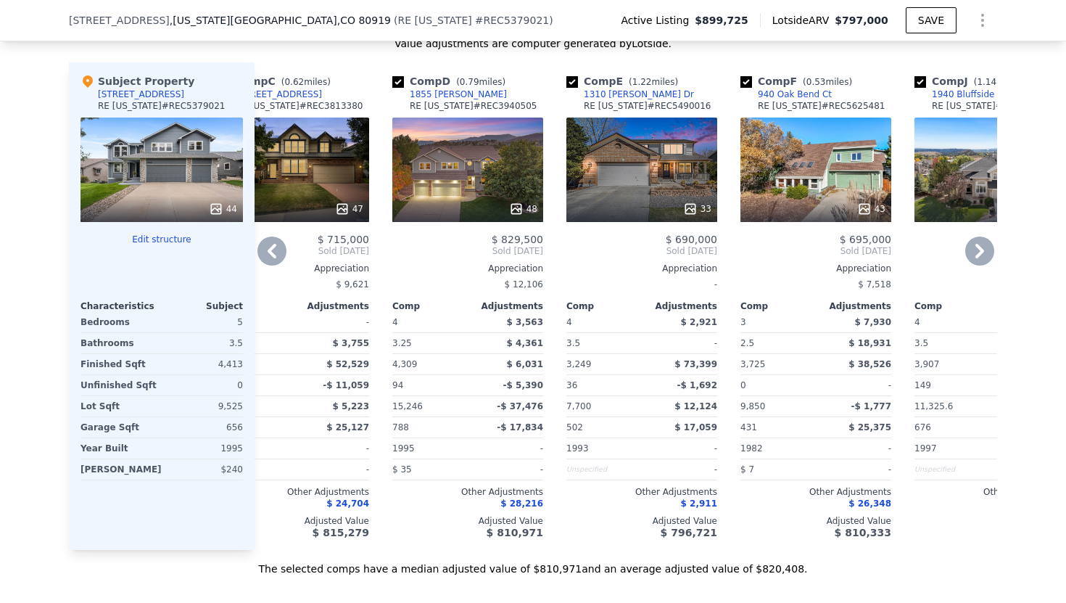
click at [578, 82] on div "Comp E ( 1.22 miles)" at bounding box center [626, 81] width 118 height 15
click at [575, 81] on input "checkbox" at bounding box center [573, 82] width 12 height 12
checkbox input "false"
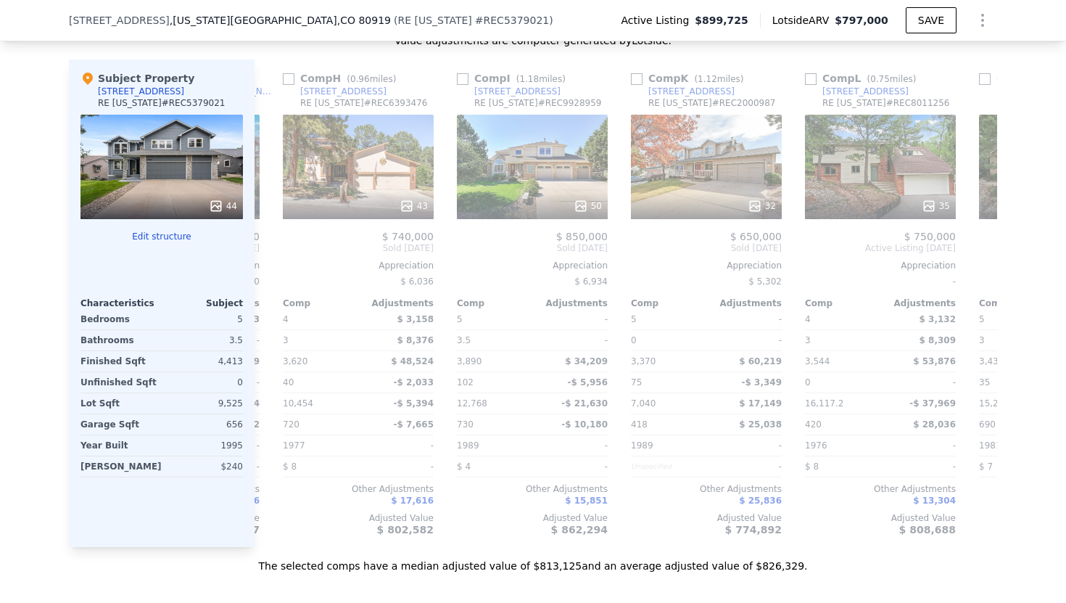
scroll to position [0, 873]
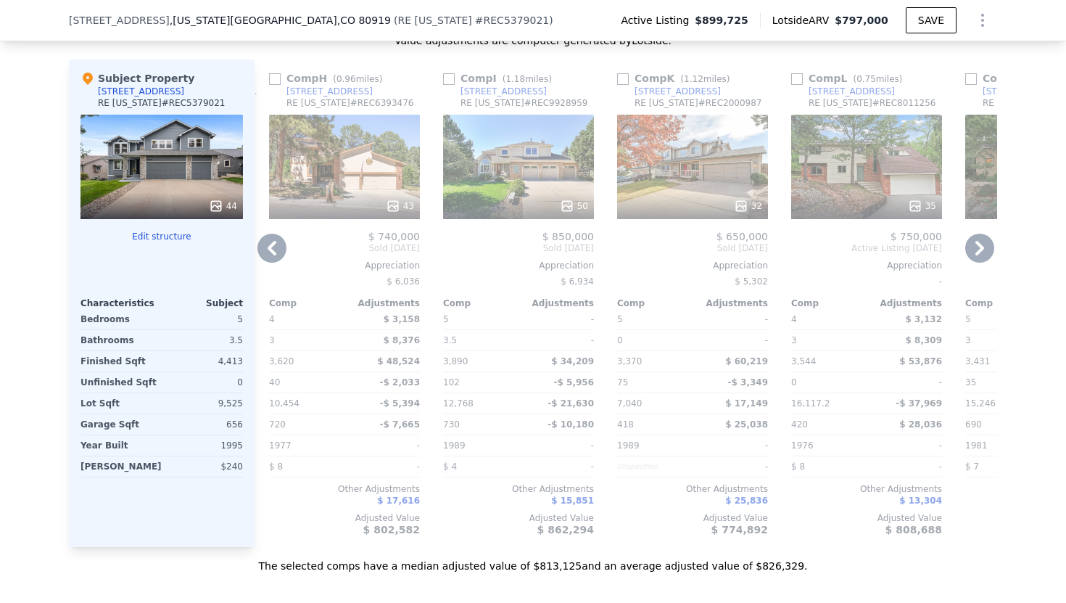
click at [450, 80] on input "checkbox" at bounding box center [449, 79] width 12 height 12
checkbox input "true"
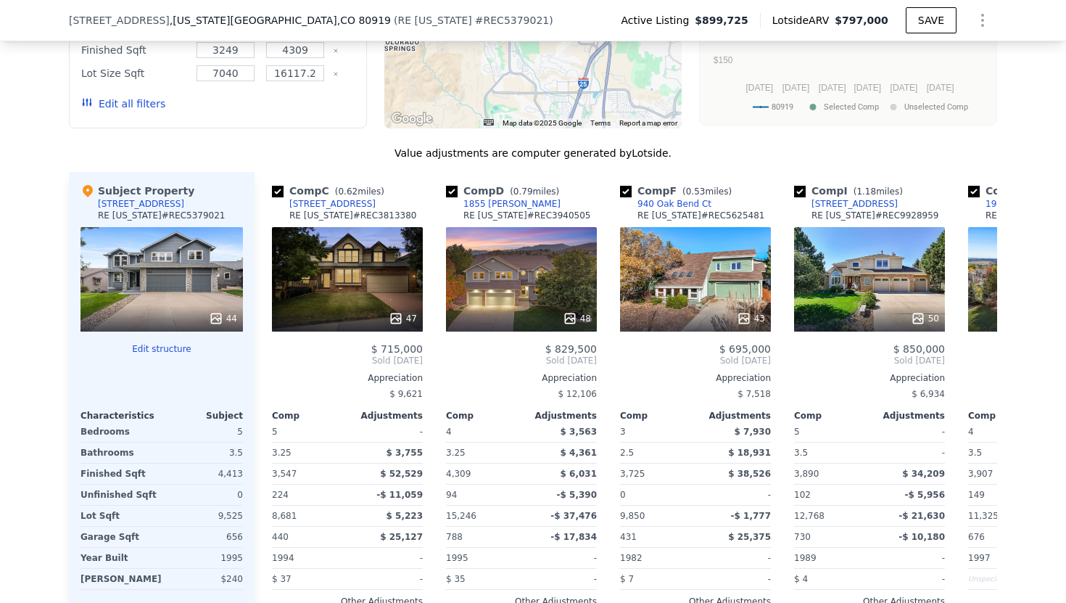
scroll to position [1583, 0]
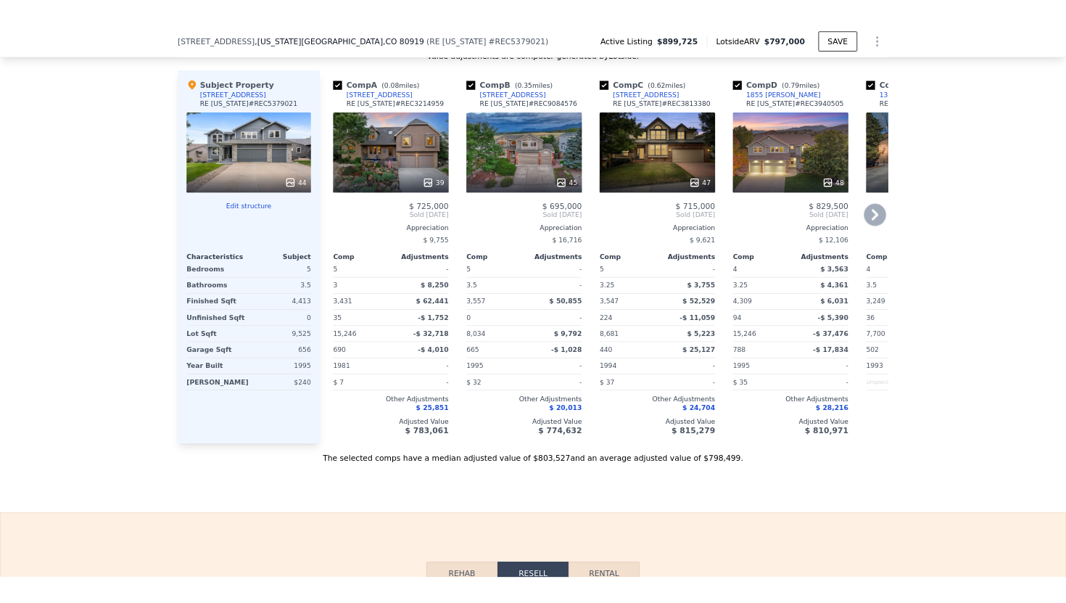
scroll to position [0, 6]
